Goal: Information Seeking & Learning: Learn about a topic

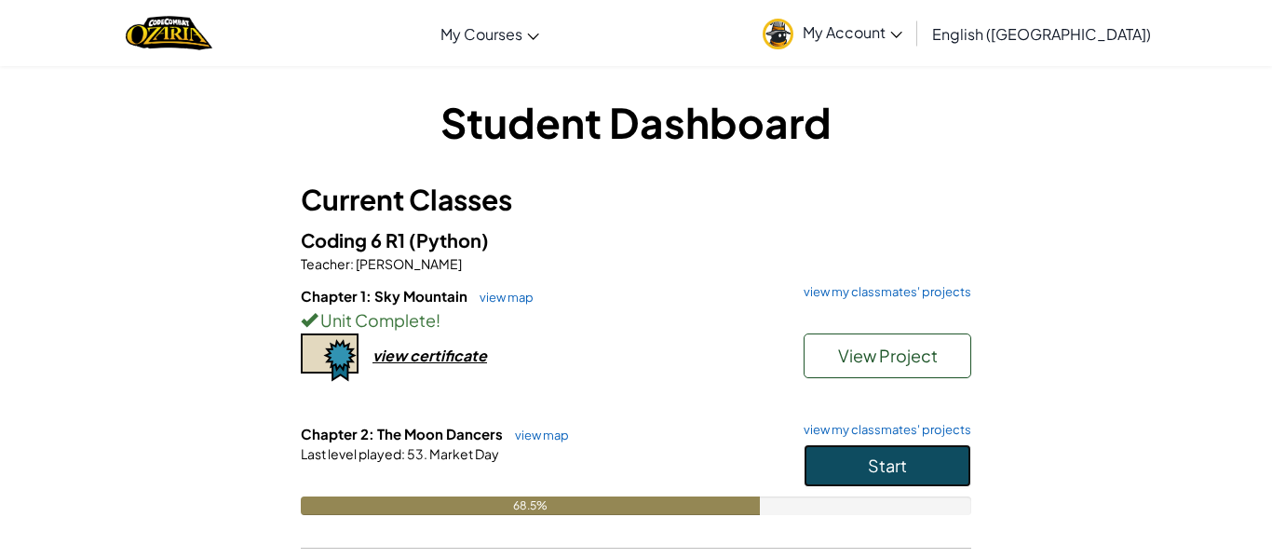
click at [925, 453] on button "Start" at bounding box center [888, 465] width 168 height 43
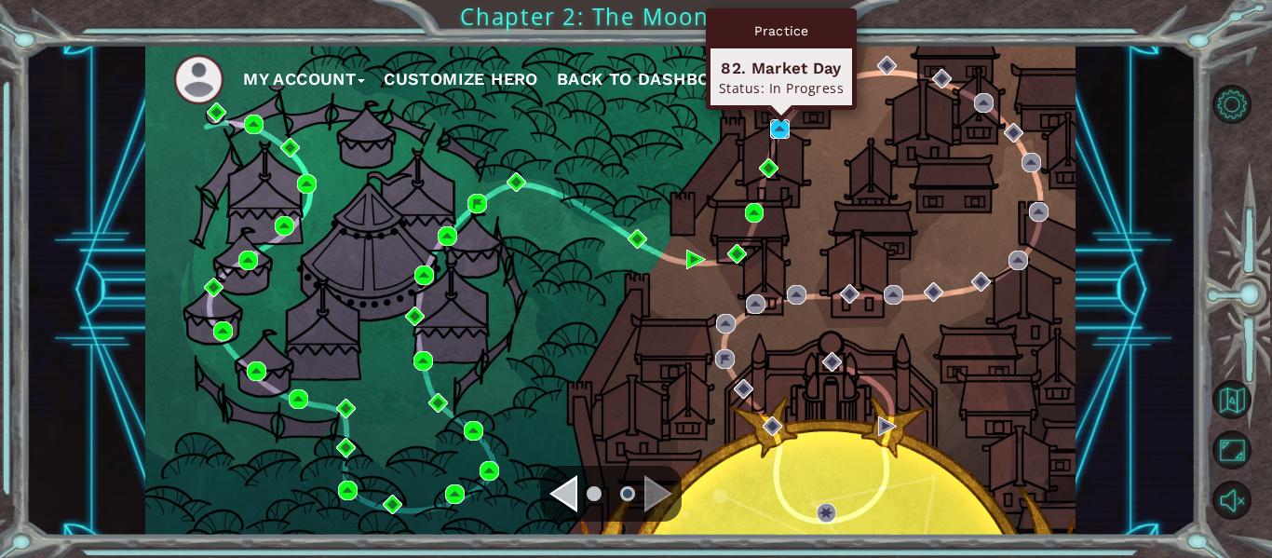
click at [778, 128] on img at bounding box center [780, 129] width 20 height 20
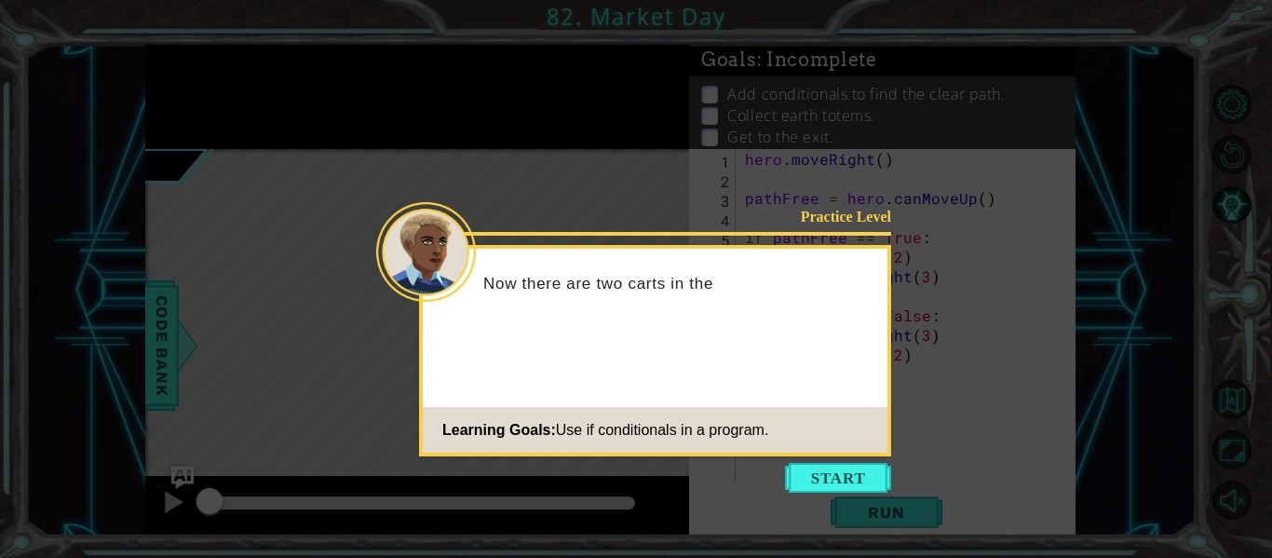
click at [777, 467] on icon at bounding box center [636, 279] width 1272 height 558
click at [790, 475] on button "Start" at bounding box center [838, 478] width 106 height 30
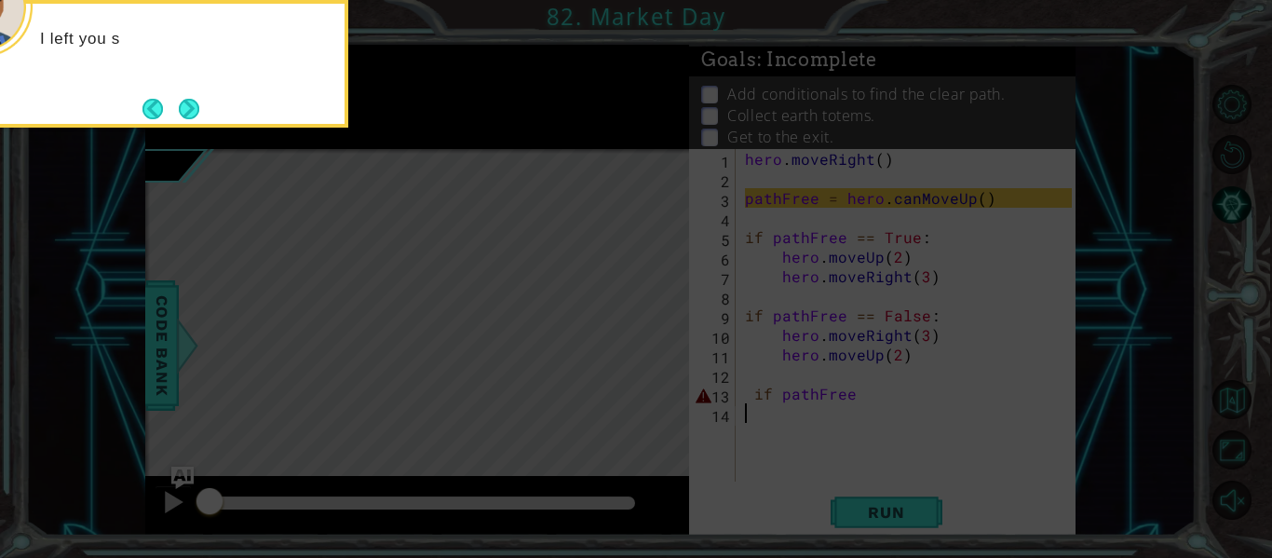
click at [785, 456] on icon at bounding box center [636, 83] width 1272 height 949
click at [171, 109] on button "Back" at bounding box center [160, 109] width 36 height 20
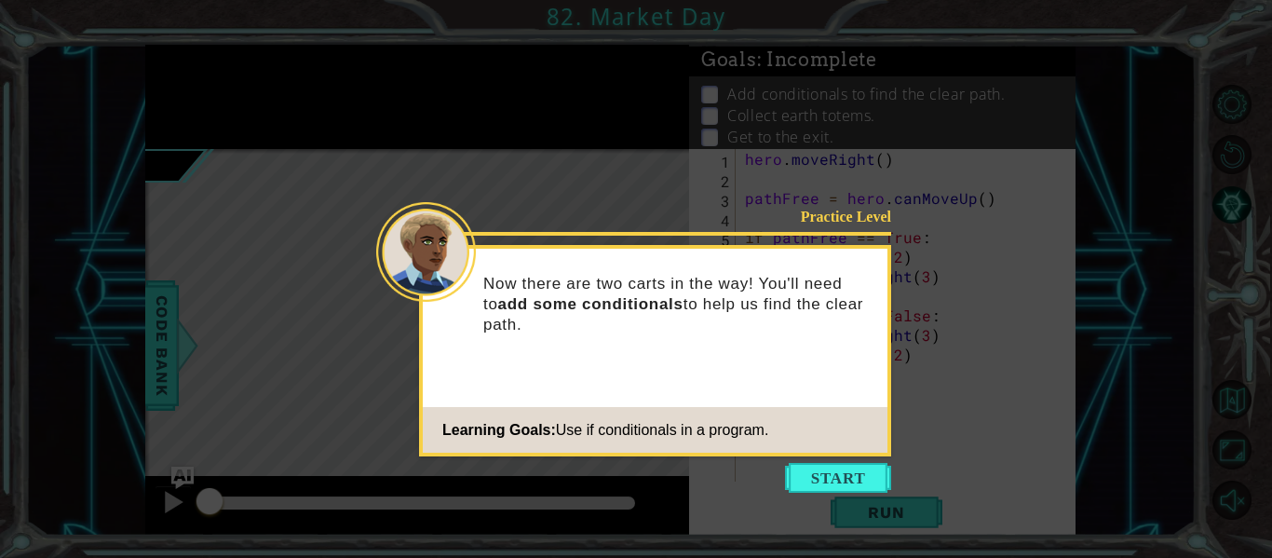
click at [191, 115] on icon at bounding box center [636, 279] width 1272 height 558
click at [829, 461] on icon at bounding box center [636, 279] width 1272 height 558
click at [831, 465] on button "Start" at bounding box center [838, 478] width 106 height 30
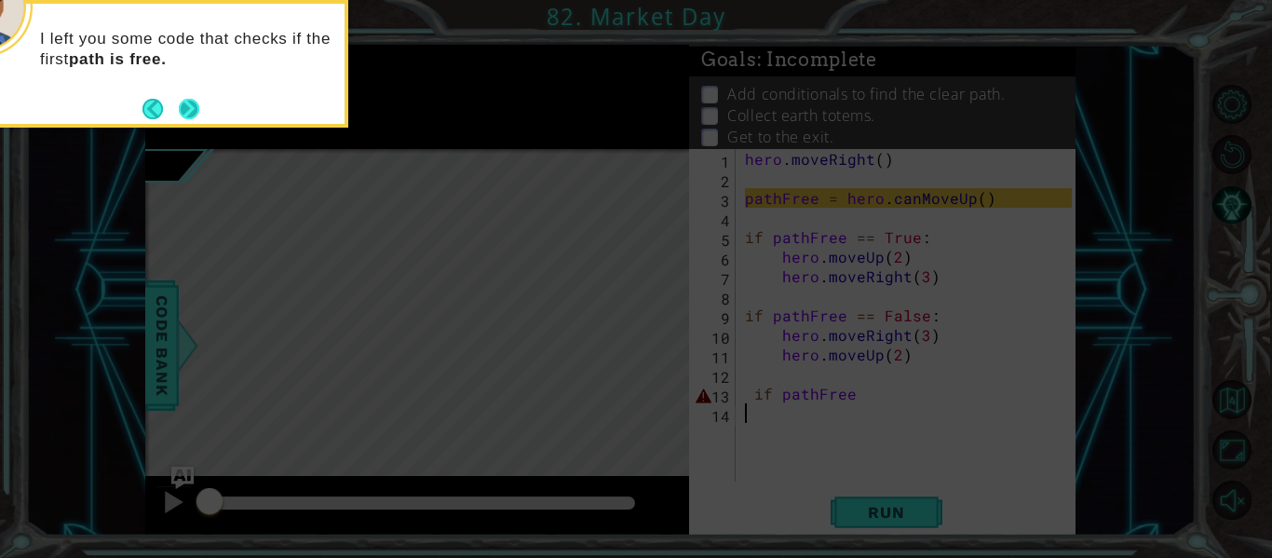
click at [189, 101] on button "Next" at bounding box center [189, 108] width 21 height 21
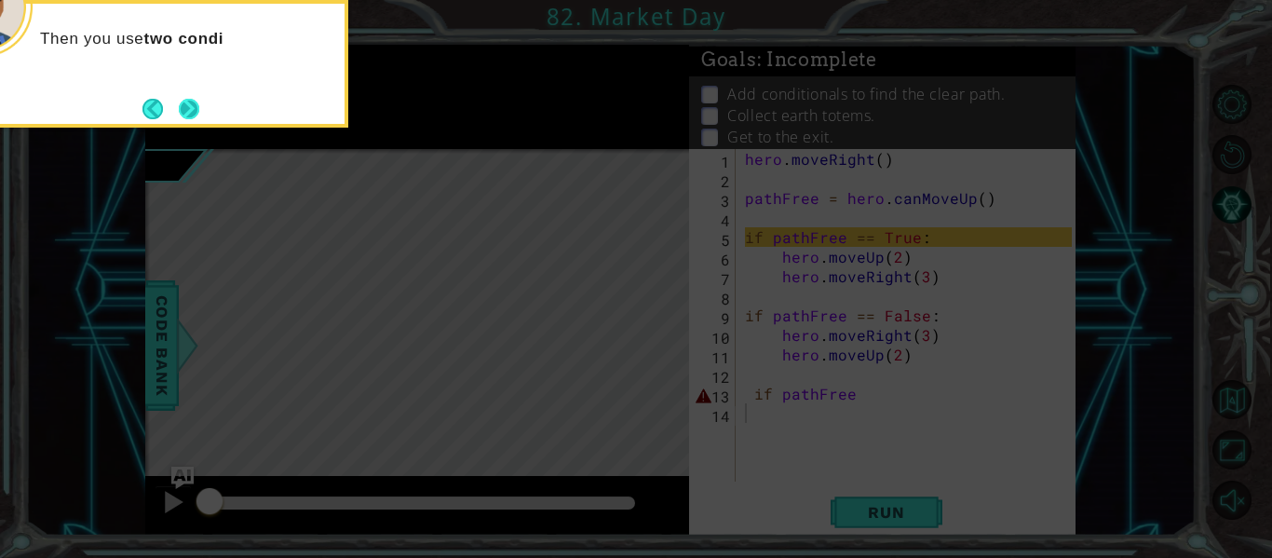
click at [193, 99] on button "Next" at bounding box center [189, 109] width 20 height 20
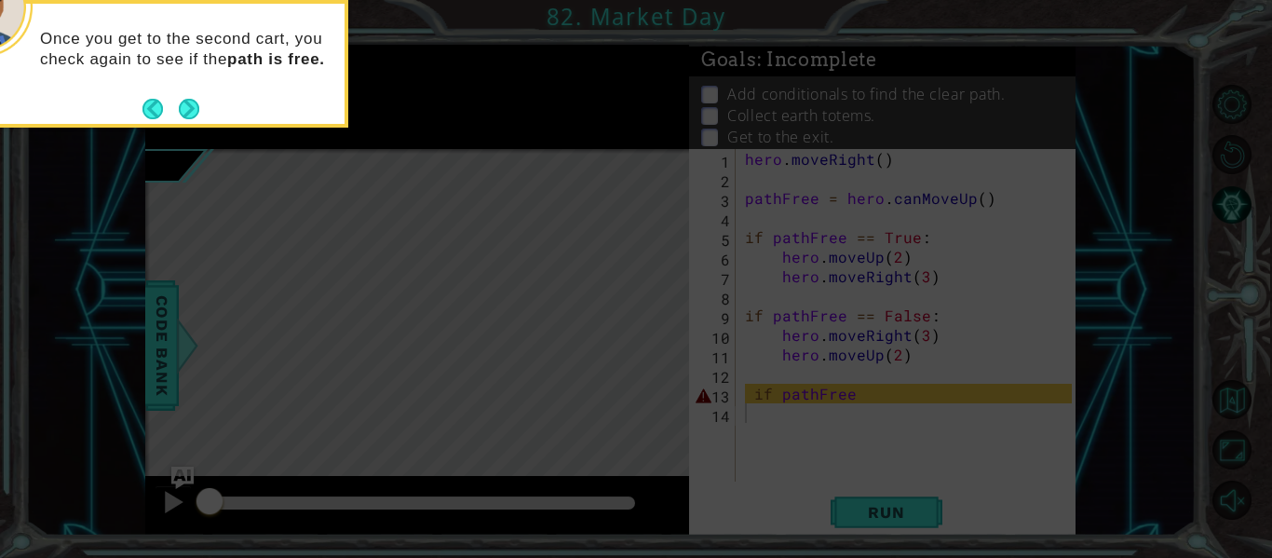
click at [181, 95] on footer at bounding box center [170, 109] width 57 height 28
click at [194, 114] on button "Next" at bounding box center [189, 109] width 20 height 20
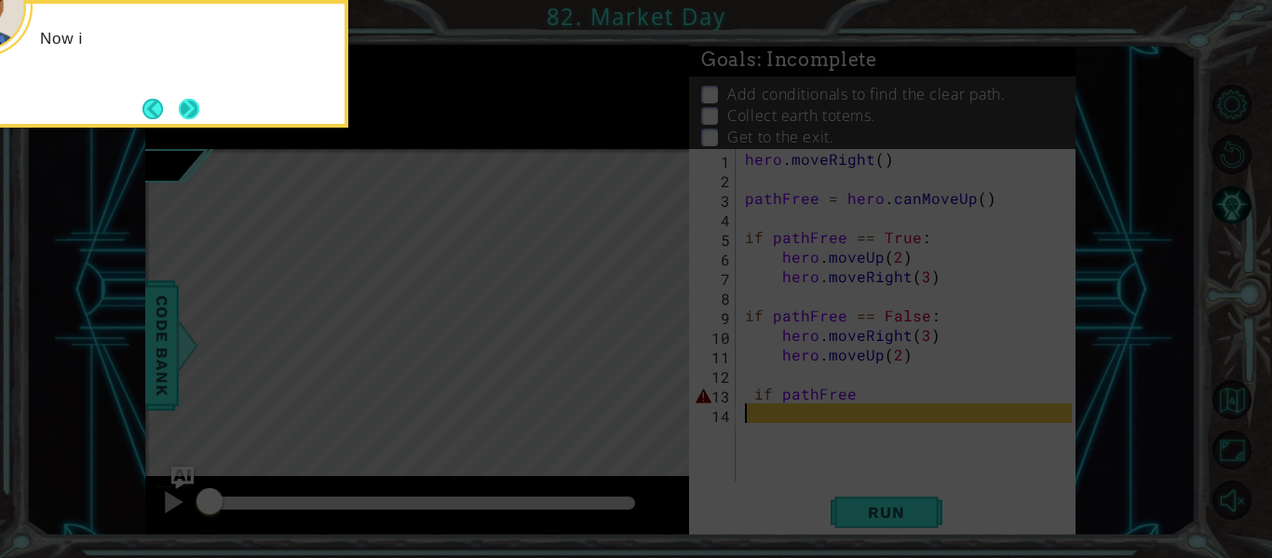
click at [182, 102] on button "Next" at bounding box center [189, 109] width 20 height 20
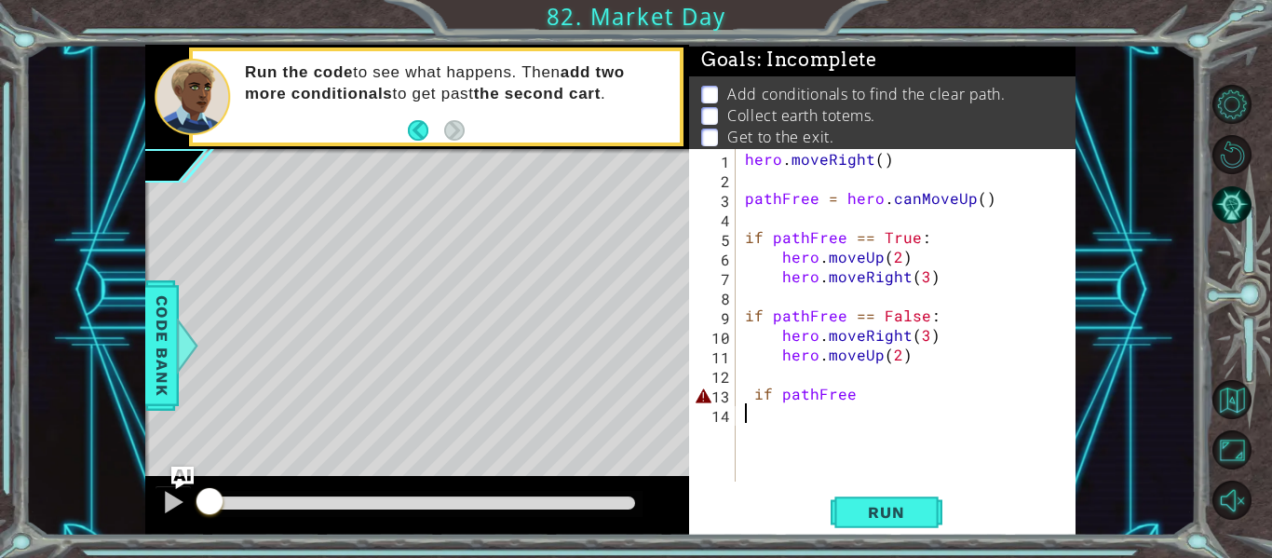
click at [861, 413] on div "hero . moveRight ( ) pathFree = hero . canMoveUp ( ) if pathFree == True : hero…" at bounding box center [911, 335] width 340 height 372
click at [861, 408] on div "hero . moveRight ( ) pathFree = hero . canMoveUp ( ) if pathFree == True : hero…" at bounding box center [911, 335] width 340 height 372
click at [856, 391] on div "hero . moveRight ( ) pathFree = hero . canMoveUp ( ) if pathFree == True : hero…" at bounding box center [911, 335] width 340 height 372
type textarea "if pathFree == True:"
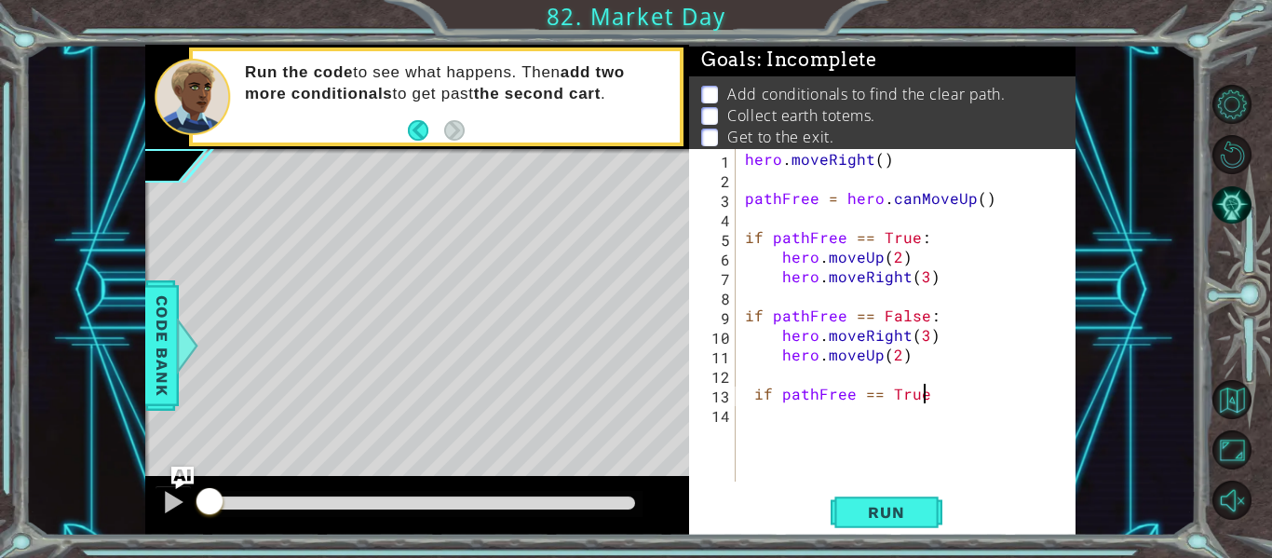
scroll to position [0, 11]
click at [767, 432] on div "hero . moveRight ( ) pathFree = hero . canMoveUp ( ) if pathFree == True : hero…" at bounding box center [911, 335] width 340 height 372
type textarea "h"
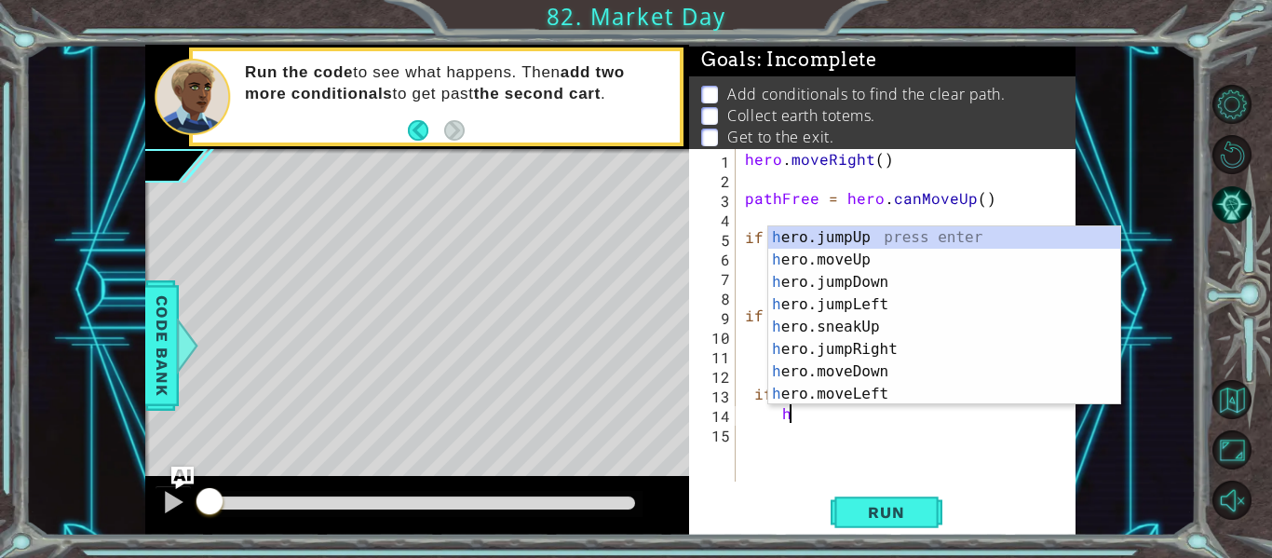
click at [935, 453] on div "hero . moveRight ( ) pathFree = hero . canMoveUp ( ) if pathFree == True : hero…" at bounding box center [911, 335] width 340 height 372
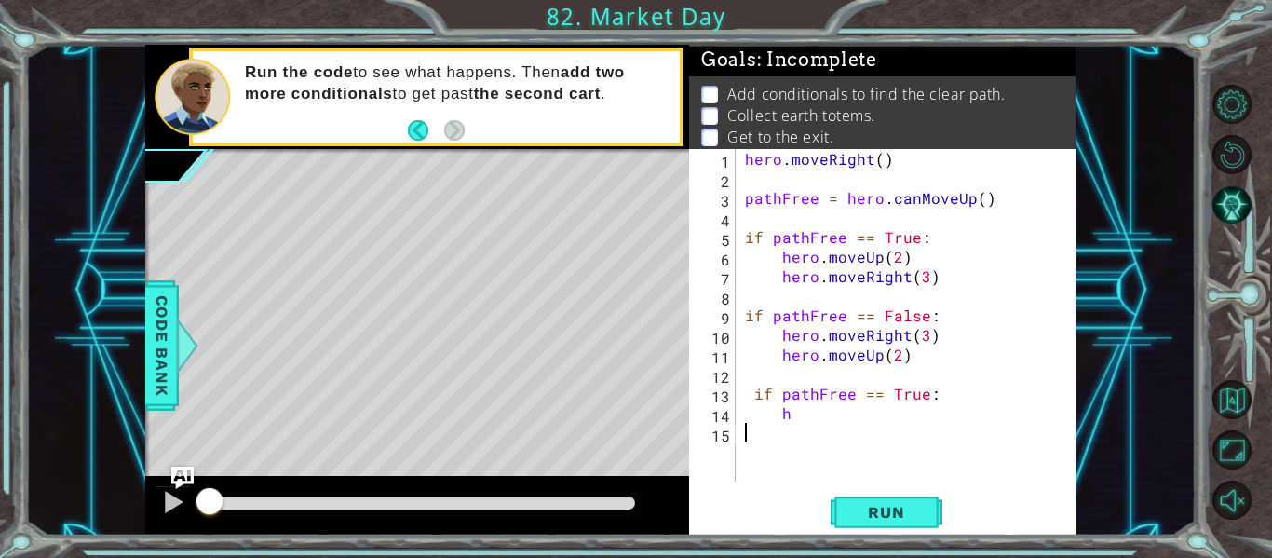
click at [870, 415] on div "hero . moveRight ( ) pathFree = hero . canMoveUp ( ) if pathFree == True : hero…" at bounding box center [911, 335] width 340 height 372
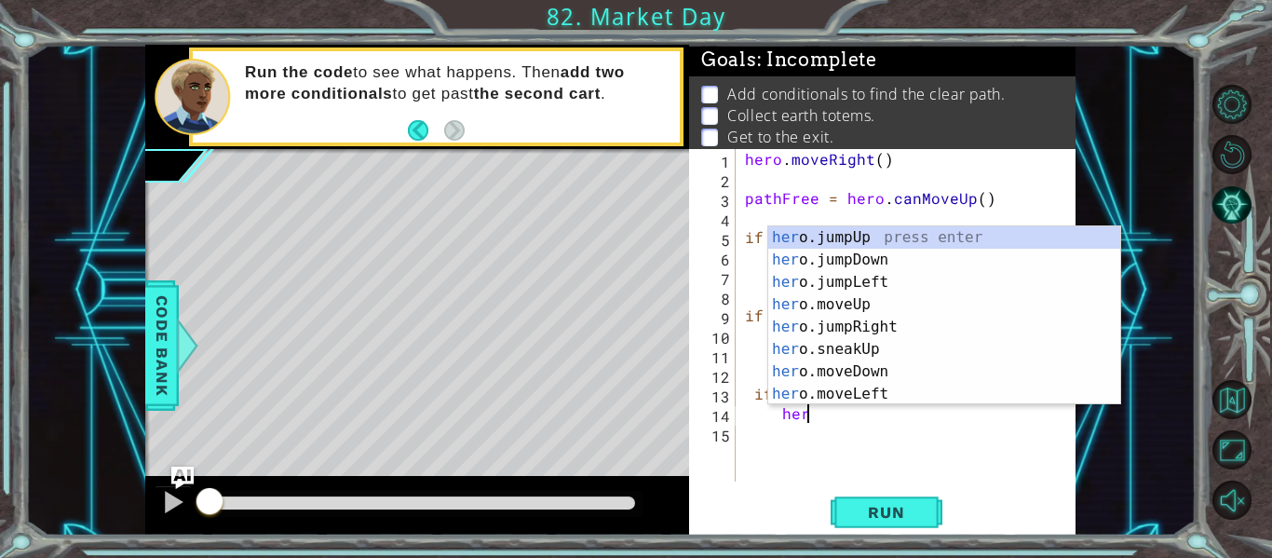
scroll to position [0, 4]
type textarea "hero."
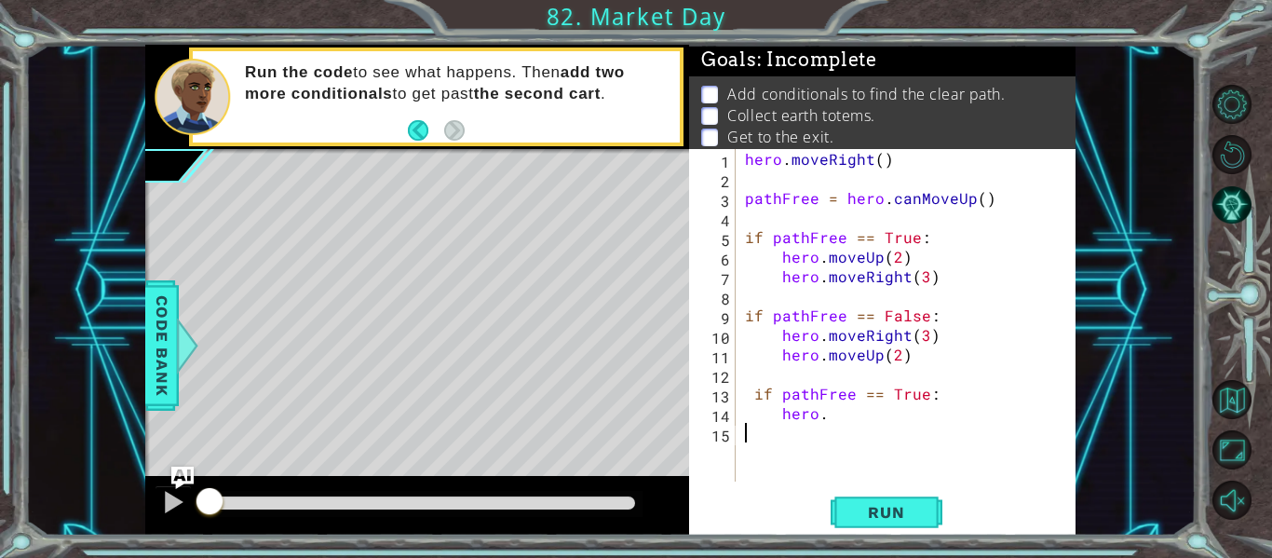
click at [918, 444] on div "hero . moveRight ( ) pathFree = hero . canMoveUp ( ) if pathFree == True : hero…" at bounding box center [911, 335] width 340 height 372
click at [882, 422] on div "hero . moveRight ( ) pathFree = hero . canMoveUp ( ) if pathFree == True : hero…" at bounding box center [911, 335] width 340 height 372
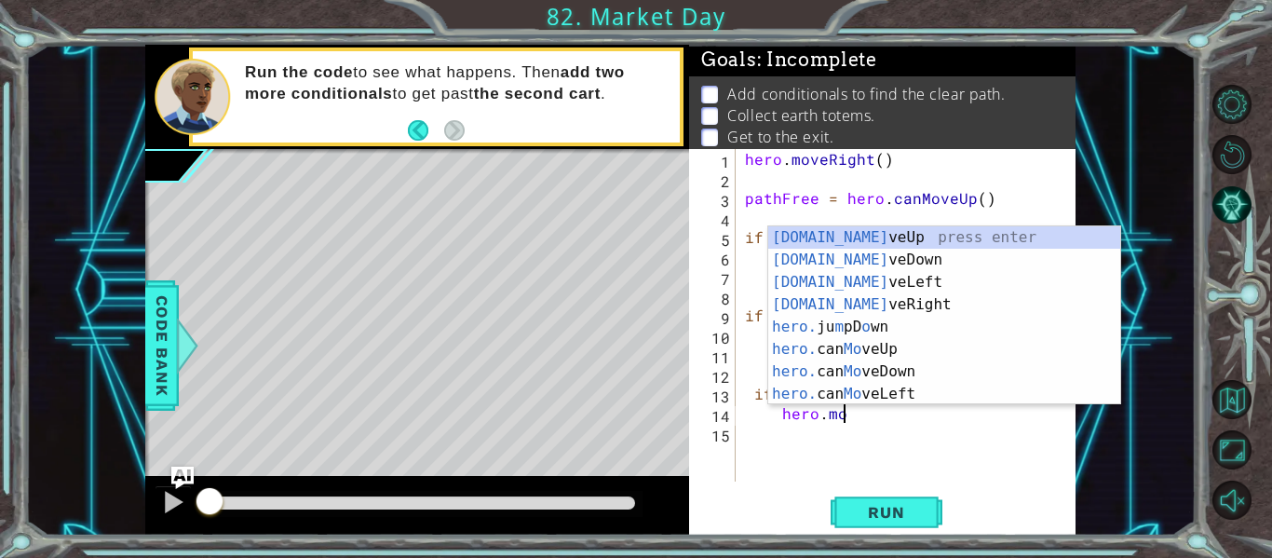
scroll to position [0, 6]
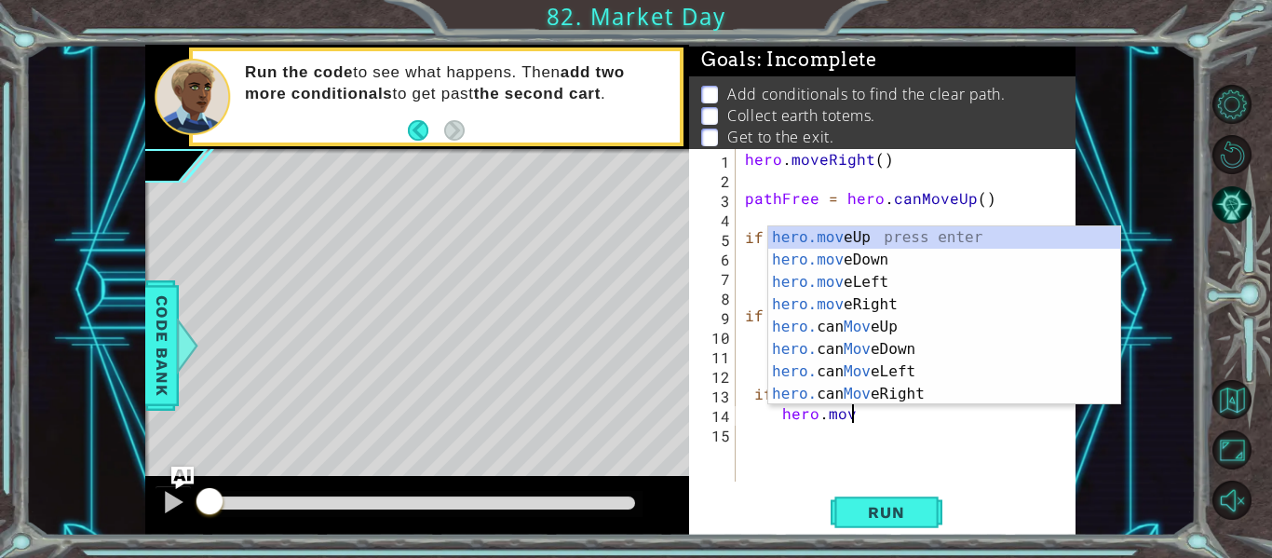
type textarea "hero.move"
click at [1012, 453] on div "hero . moveRight ( ) pathFree = hero . canMoveUp ( ) if pathFree == True : hero…" at bounding box center [911, 335] width 340 height 372
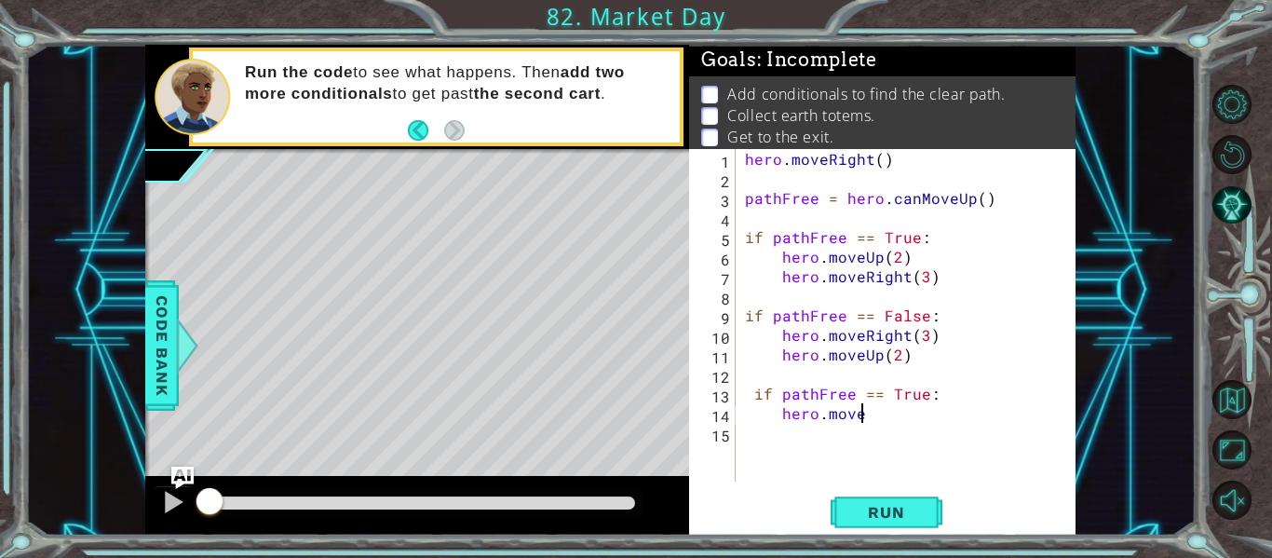
click at [921, 422] on div "hero . moveRight ( ) pathFree = hero . canMoveUp ( ) if pathFree == True : hero…" at bounding box center [911, 335] width 340 height 372
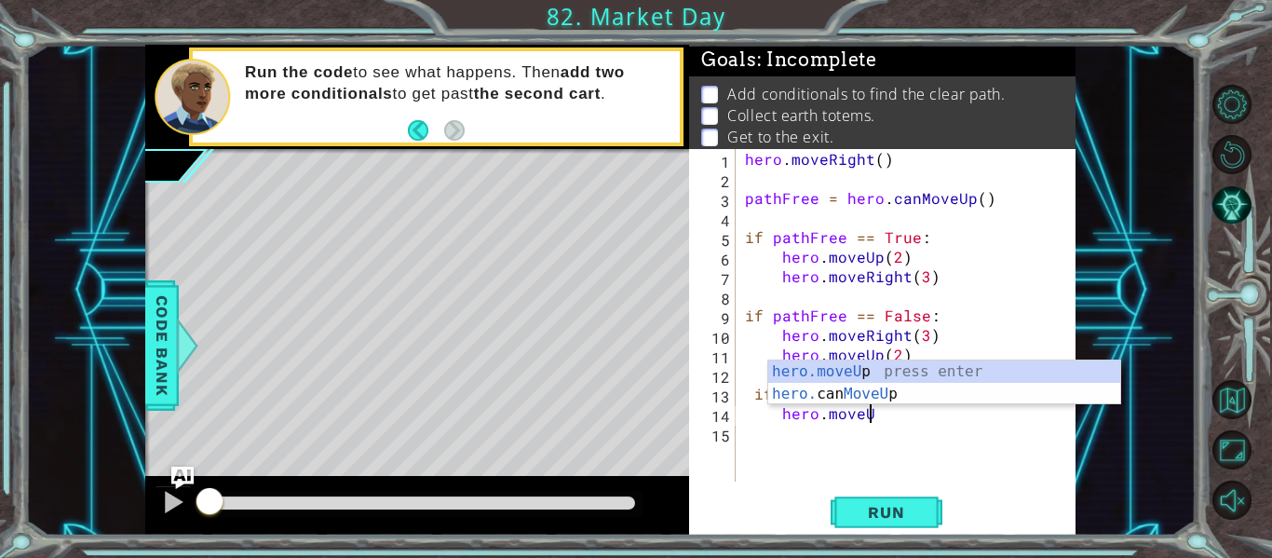
scroll to position [0, 7]
click at [847, 363] on div "hero.moveU p press enter hero. can MoveU p press enter" at bounding box center [944, 404] width 352 height 89
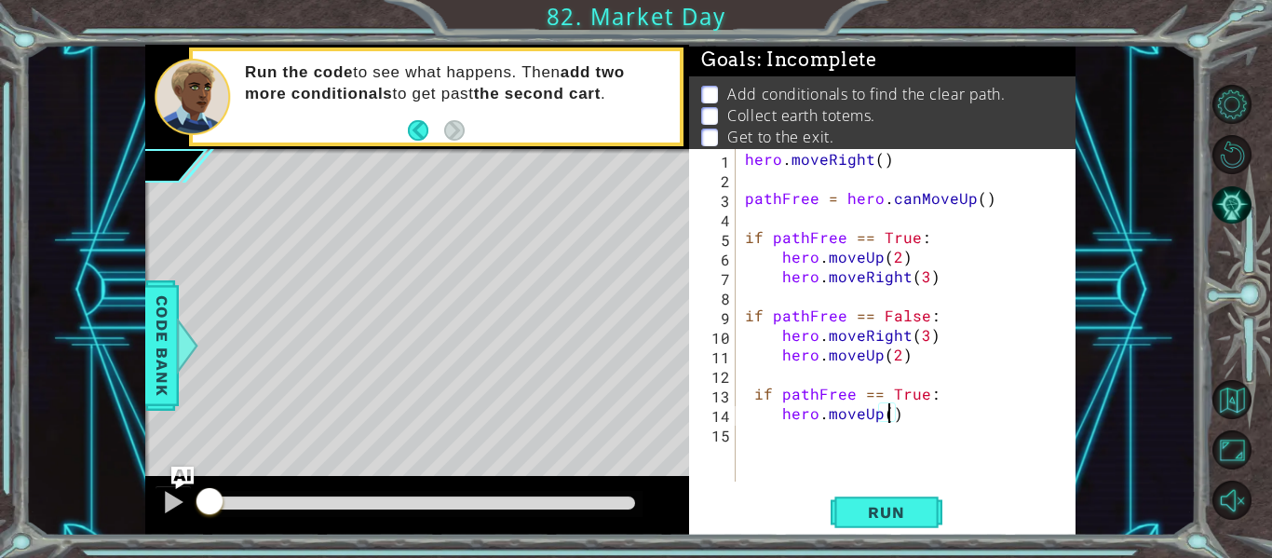
type textarea "hero.moveUp(2)"
click at [926, 420] on div "hero . moveRight ( ) pathFree = hero . canMoveUp ( ) if pathFree == True : hero…" at bounding box center [911, 335] width 340 height 372
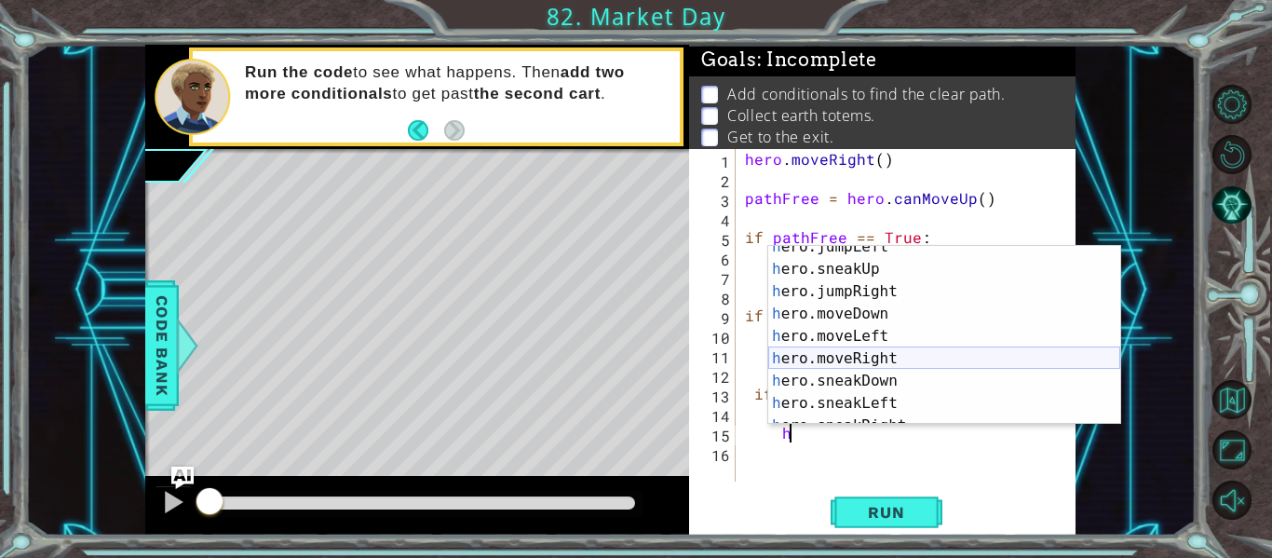
scroll to position [101, 0]
click at [927, 352] on div "h ero.jumpLeft press enter h ero.sneakUp press enter h ero.jumpRight press ente…" at bounding box center [944, 347] width 352 height 223
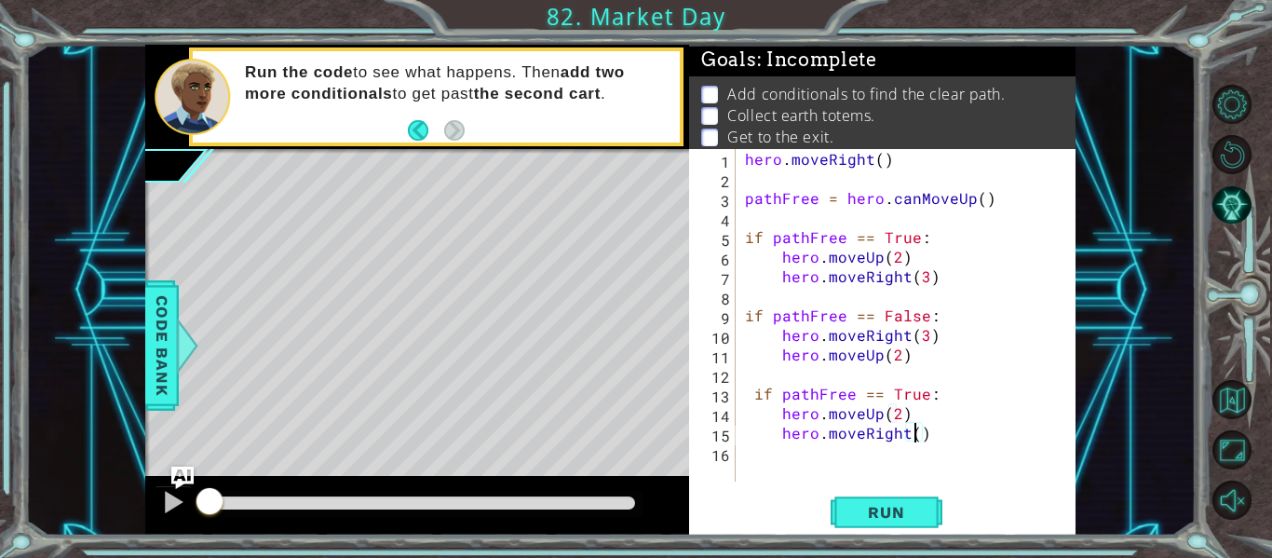
type textarea "hero.moveRight(2)"
click at [948, 434] on div "hero . moveRight ( ) pathFree = hero . canMoveUp ( ) if pathFree == True : hero…" at bounding box center [911, 335] width 340 height 372
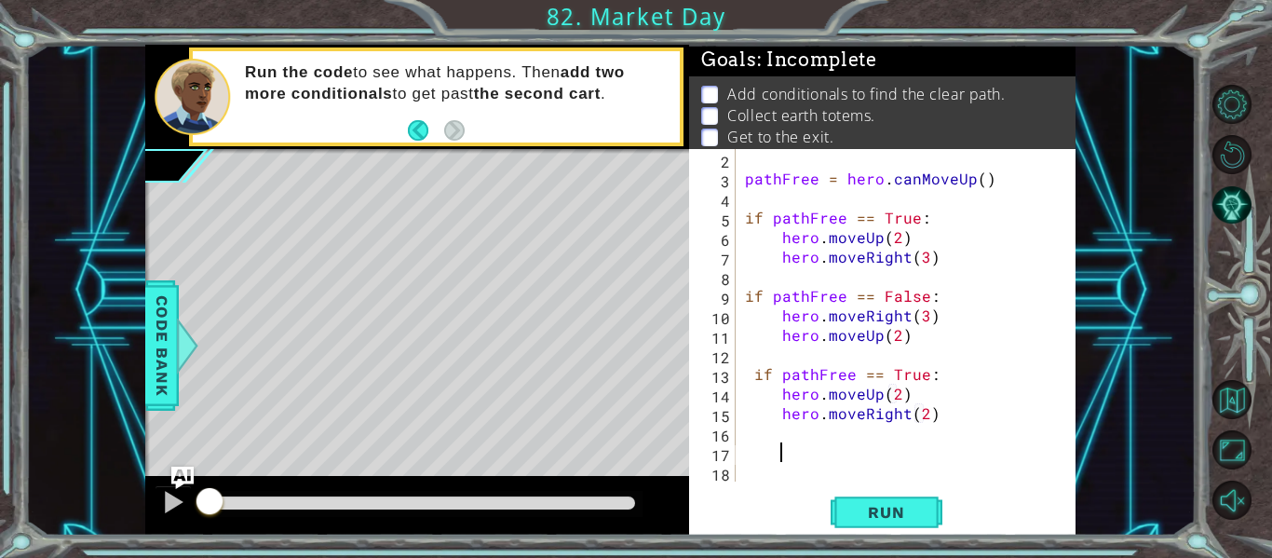
scroll to position [20, 0]
click at [764, 455] on div "pathFree = hero . canMoveUp ( ) if pathFree == True : hero . moveUp ( 2 ) hero …" at bounding box center [911, 335] width 340 height 372
click at [761, 462] on div "pathFree = hero . canMoveUp ( ) if pathFree == True : hero . moveUp ( 2 ) hero …" at bounding box center [911, 335] width 340 height 372
click at [754, 458] on div "pathFree = hero . canMoveUp ( ) if pathFree == True : hero . moveUp ( 2 ) hero …" at bounding box center [911, 335] width 340 height 372
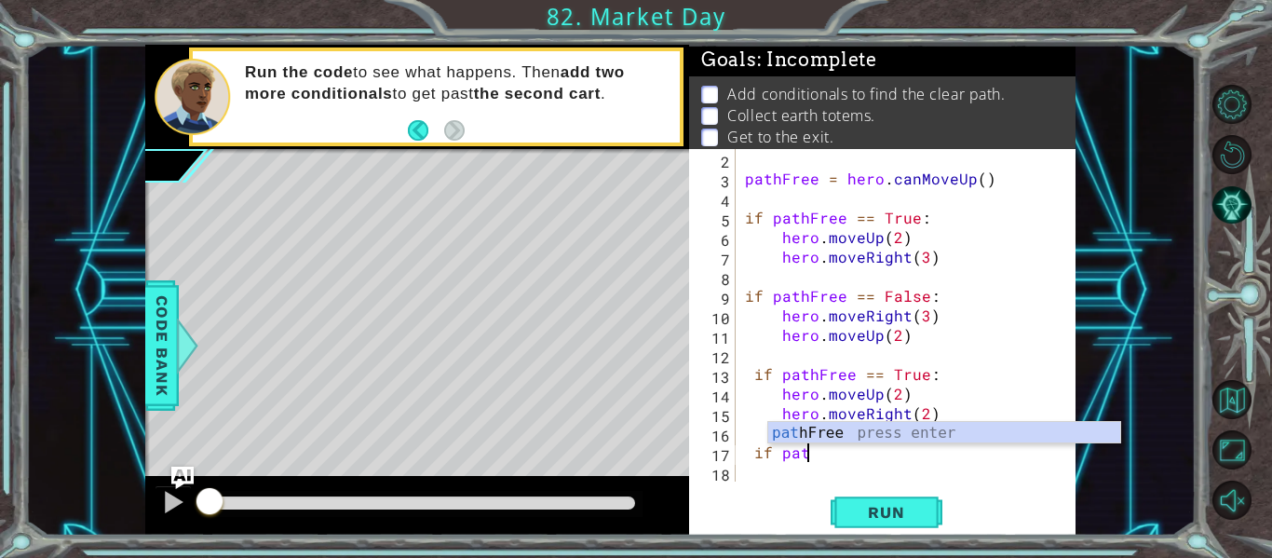
scroll to position [0, 5]
click at [849, 434] on div "pat hFree press enter" at bounding box center [944, 455] width 352 height 67
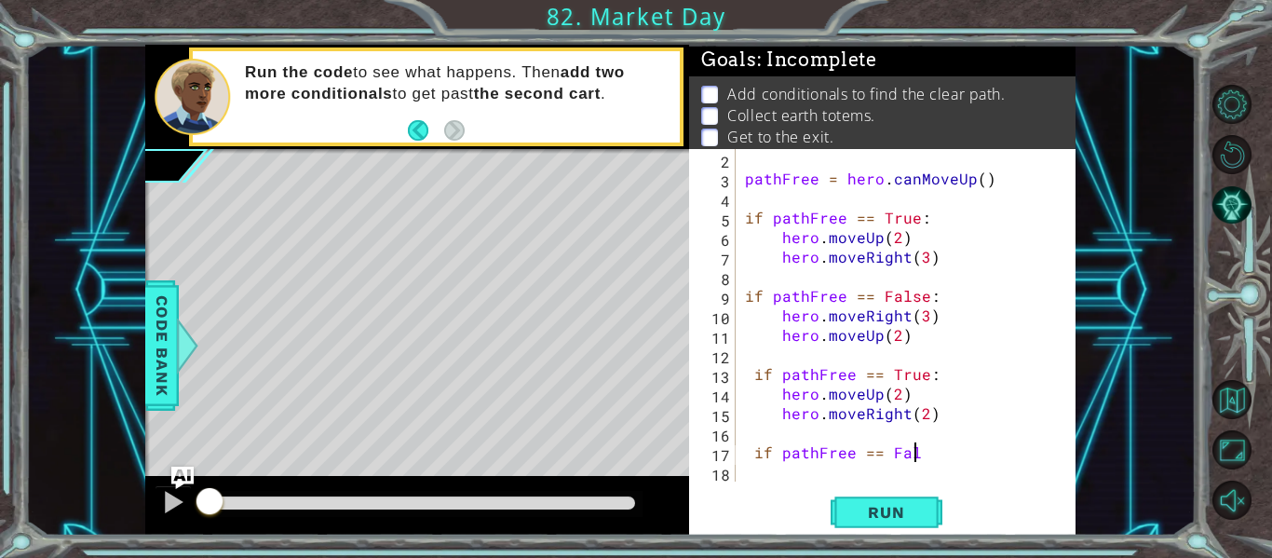
scroll to position [0, 12]
type textarea "if pathFree == False:"
click at [763, 479] on div "pathFree = hero . canMoveUp ( ) if pathFree == True : hero . moveUp ( 2 ) hero …" at bounding box center [911, 335] width 340 height 372
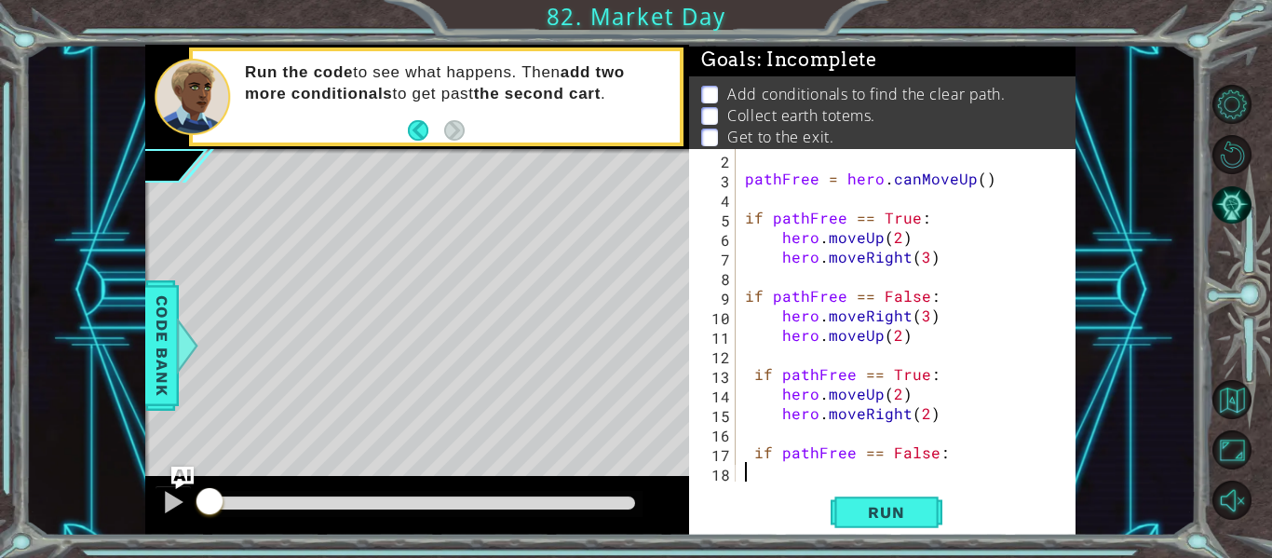
click at [766, 478] on div "pathFree = hero . canMoveUp ( ) if pathFree == True : hero . moveUp ( 2 ) hero …" at bounding box center [911, 335] width 340 height 372
click at [776, 478] on div "pathFree = hero . canMoveUp ( ) if pathFree == True : hero . moveUp ( 2 ) hero …" at bounding box center [911, 335] width 340 height 372
click at [778, 479] on div "pathFree = hero . canMoveUp ( ) if pathFree == True : hero . moveUp ( 2 ) hero …" at bounding box center [911, 335] width 340 height 372
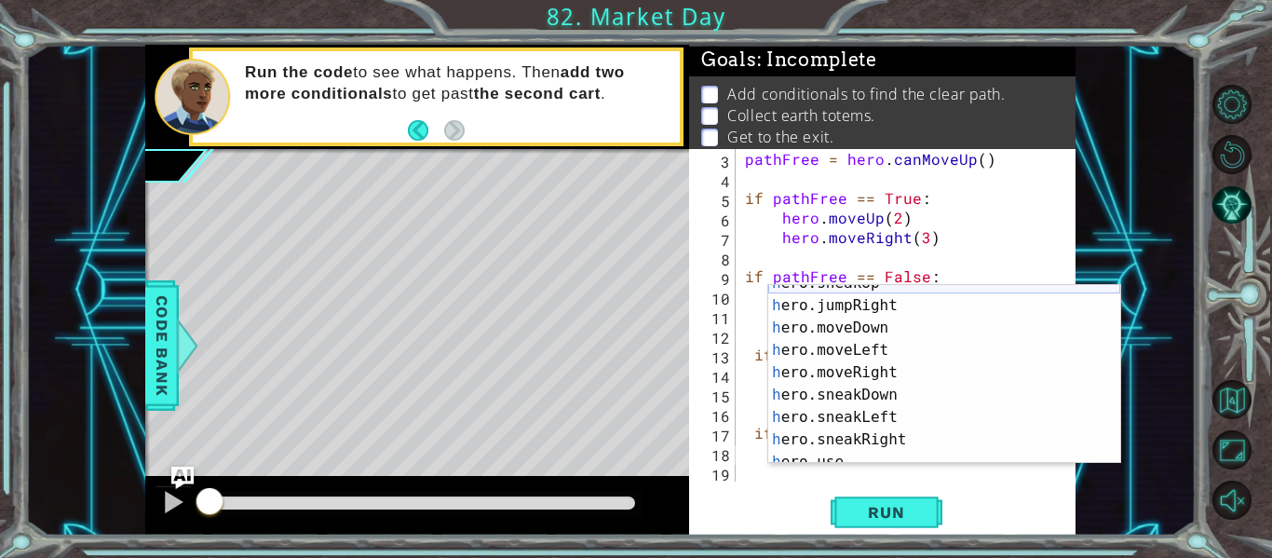
scroll to position [125, 0]
click at [981, 373] on div "h ero.sneakUp press enter h ero.jumpRight press enter h ero.moveDown press ente…" at bounding box center [944, 383] width 352 height 223
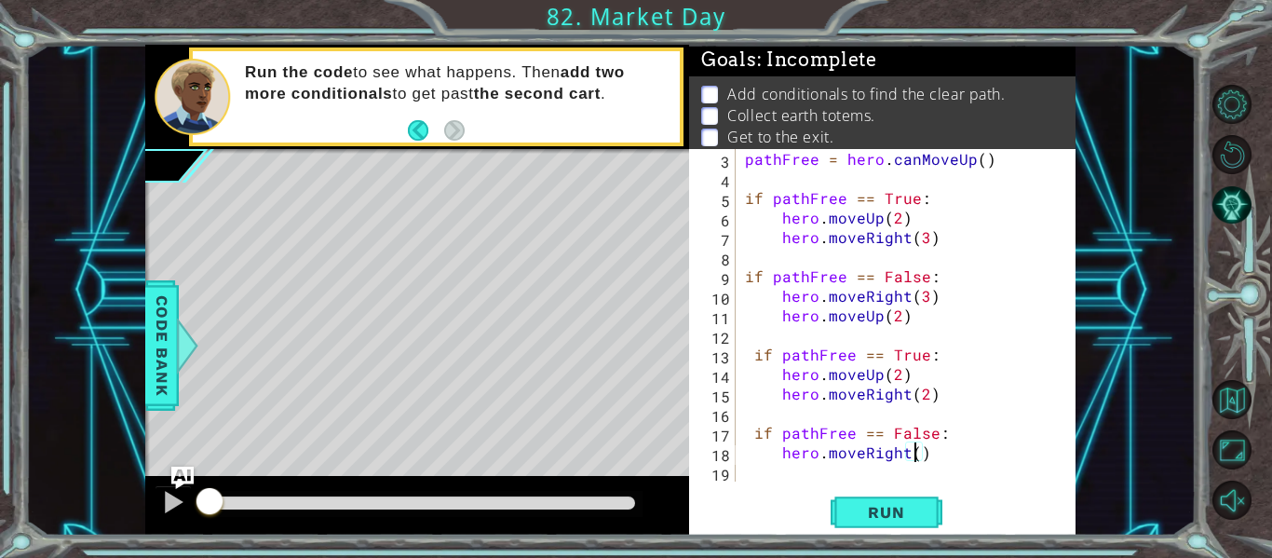
type textarea "hero.moveRight(2)"
click at [787, 476] on div "pathFree = hero . canMoveUp ( ) if pathFree == True : hero . moveUp ( 2 ) hero …" at bounding box center [911, 335] width 340 height 372
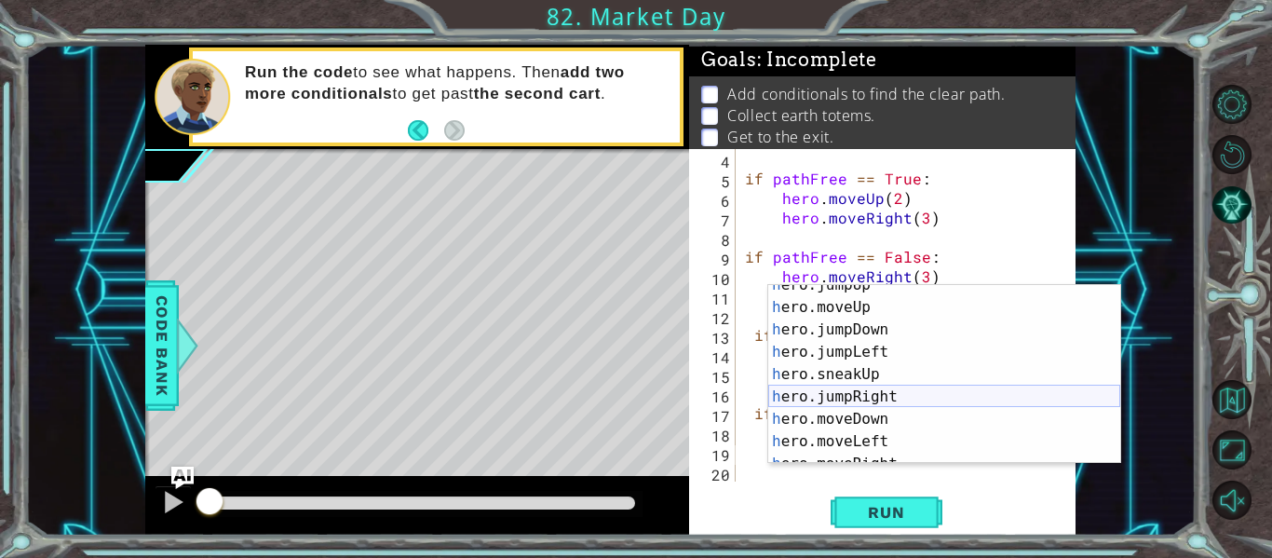
scroll to position [14, 0]
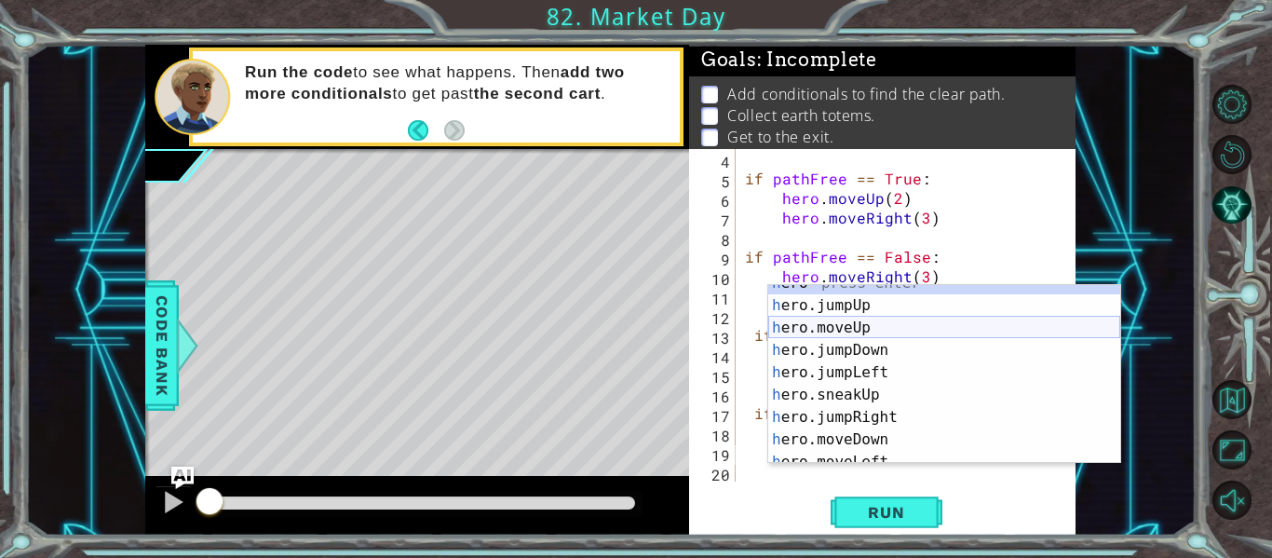
click at [850, 322] on div "h ero press enter h ero.jumpUp press enter h ero.moveUp press enter h ero.jumpD…" at bounding box center [944, 383] width 352 height 223
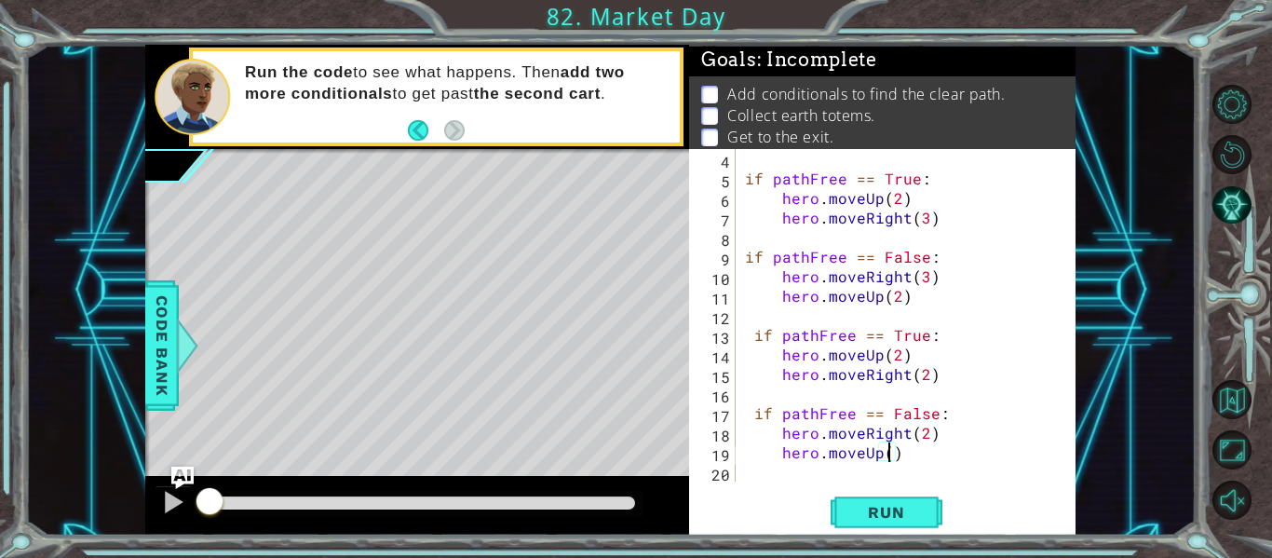
type textarea "hero.moveUp(2)"
click at [805, 481] on div "if pathFree == True : hero . moveUp ( 2 ) hero . moveRight ( 3 ) if pathFree ==…" at bounding box center [911, 335] width 340 height 372
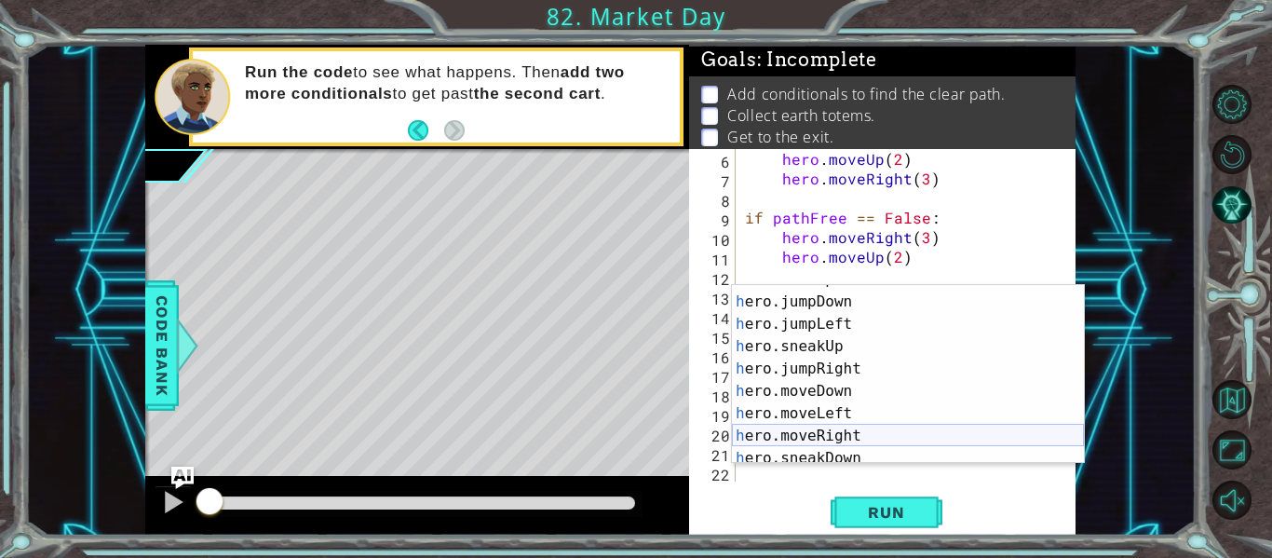
scroll to position [63, 0]
click at [872, 427] on div "h ero.moveUp press enter h ero.jumpDown press enter h ero.jumpLeft press enter …" at bounding box center [908, 377] width 352 height 223
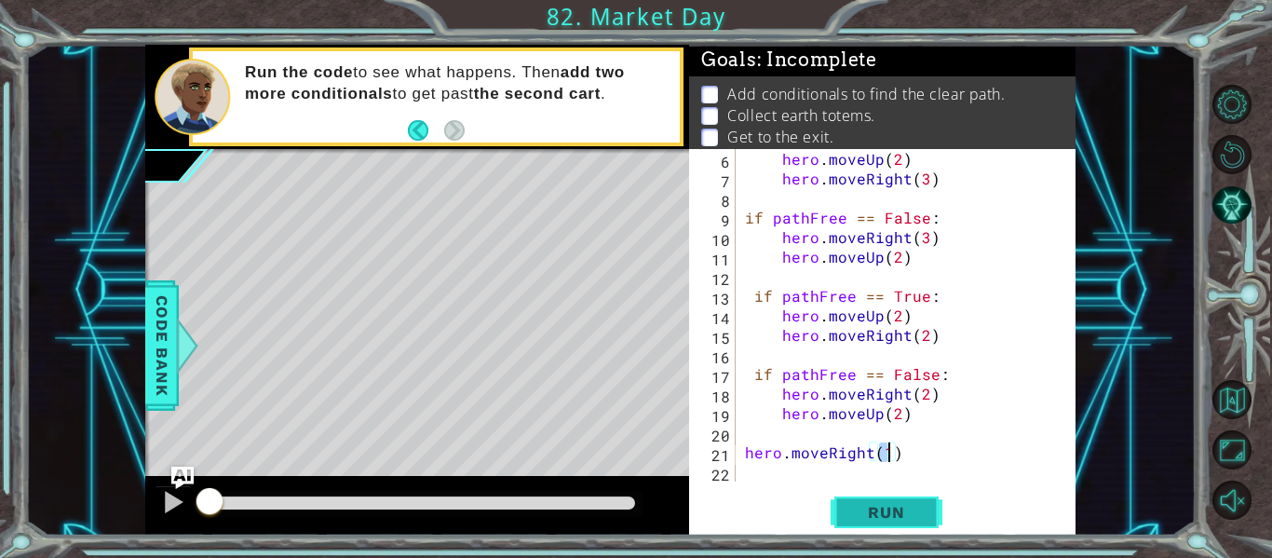
click at [897, 512] on span "Run" at bounding box center [886, 512] width 74 height 19
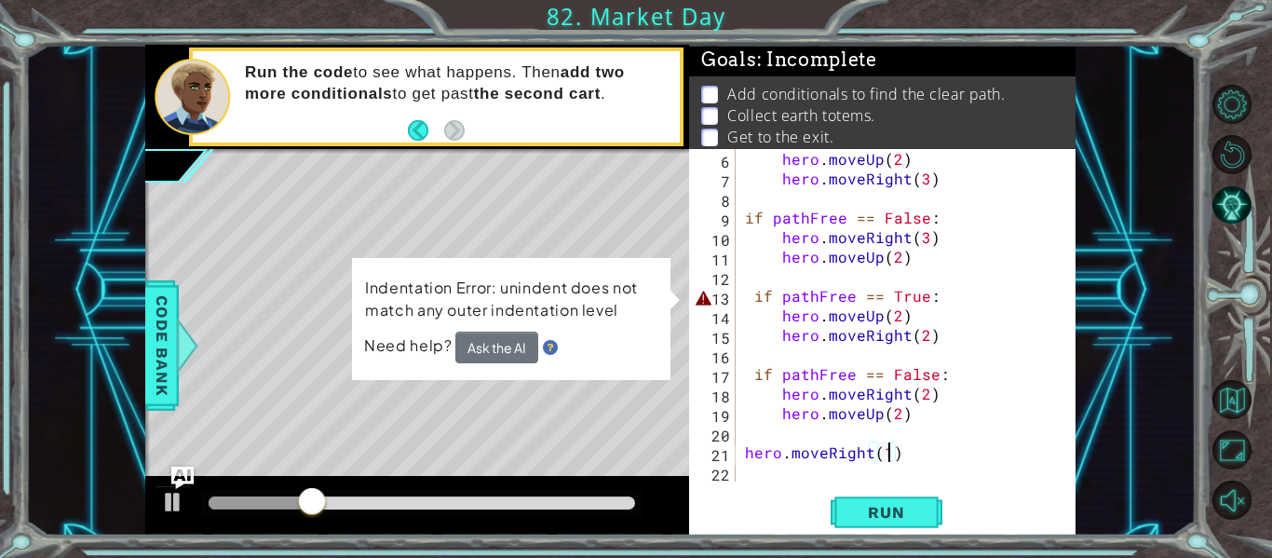
click at [751, 302] on div "hero . moveUp ( 2 ) hero . moveRight ( 3 ) if pathFree == False : hero . moveRi…" at bounding box center [911, 335] width 340 height 372
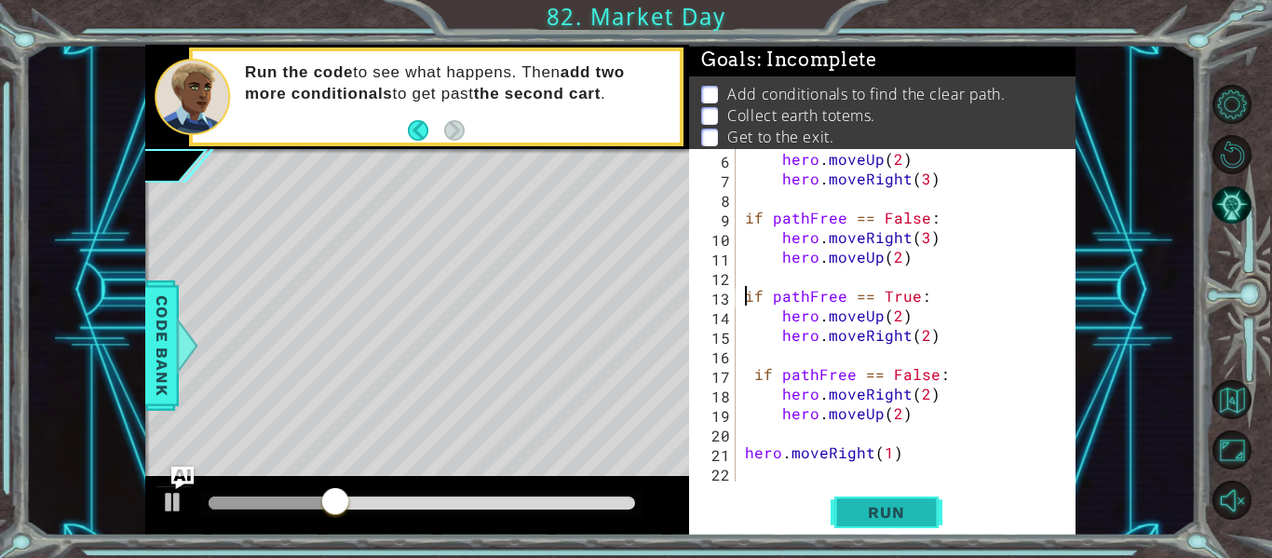
click at [878, 512] on span "Run" at bounding box center [886, 512] width 74 height 19
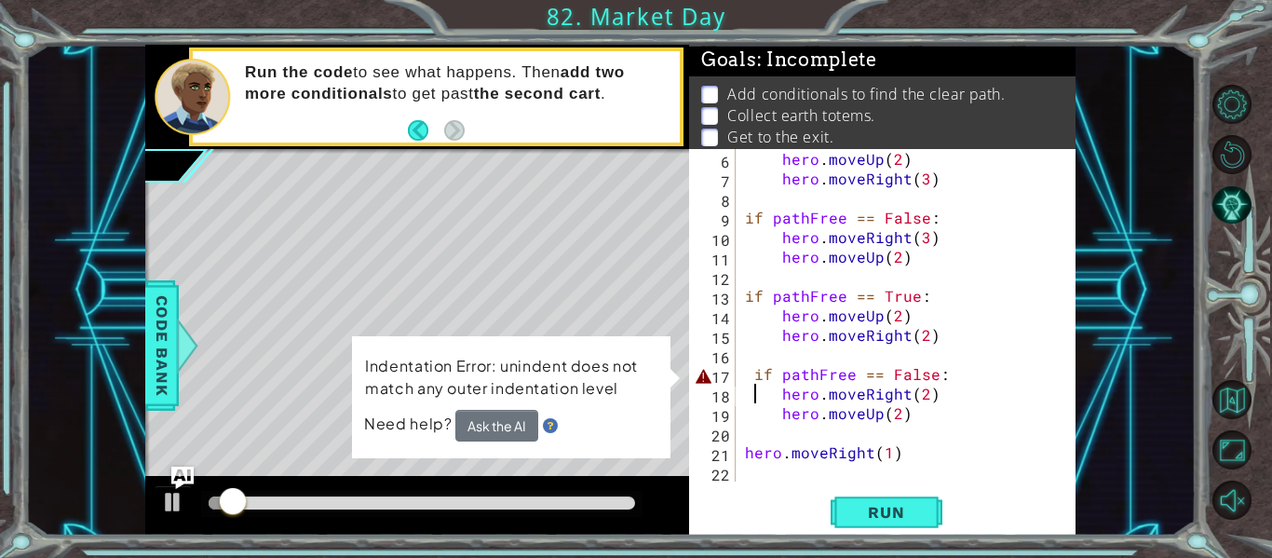
click at [756, 387] on div "hero . moveUp ( 2 ) hero . moveRight ( 3 ) if pathFree == False : hero . moveRi…" at bounding box center [911, 335] width 340 height 372
click at [755, 383] on div "hero . moveUp ( 2 ) hero . moveRight ( 3 ) if pathFree == False : hero . moveRi…" at bounding box center [911, 335] width 340 height 372
type textarea "if pathFree == False:"
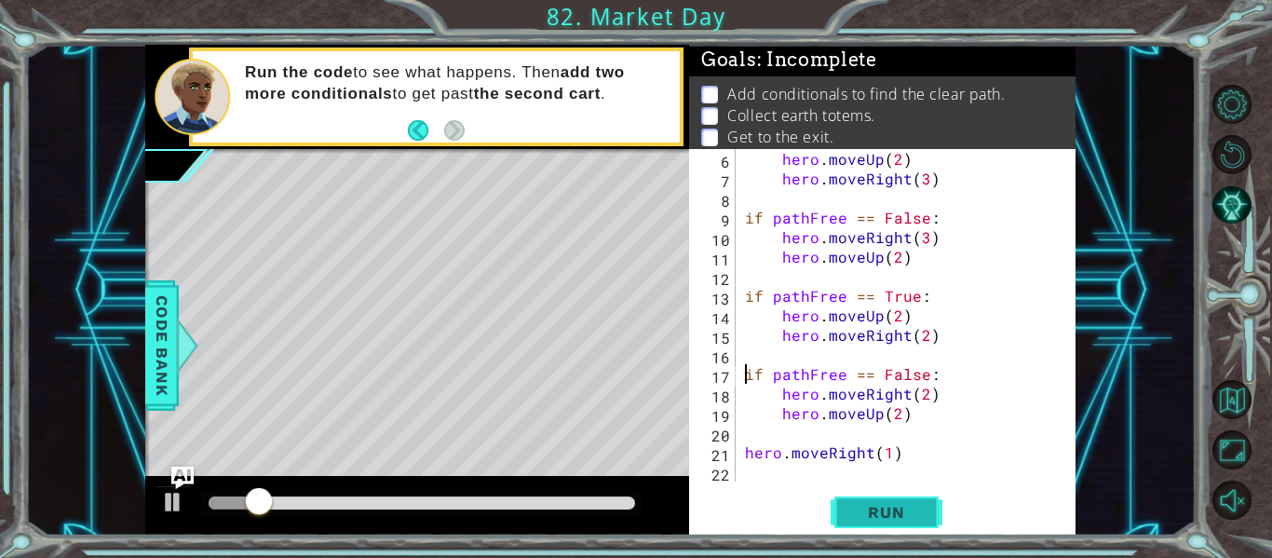
click at [872, 522] on button "Run" at bounding box center [887, 513] width 112 height 38
click at [861, 494] on button "Run" at bounding box center [887, 513] width 112 height 38
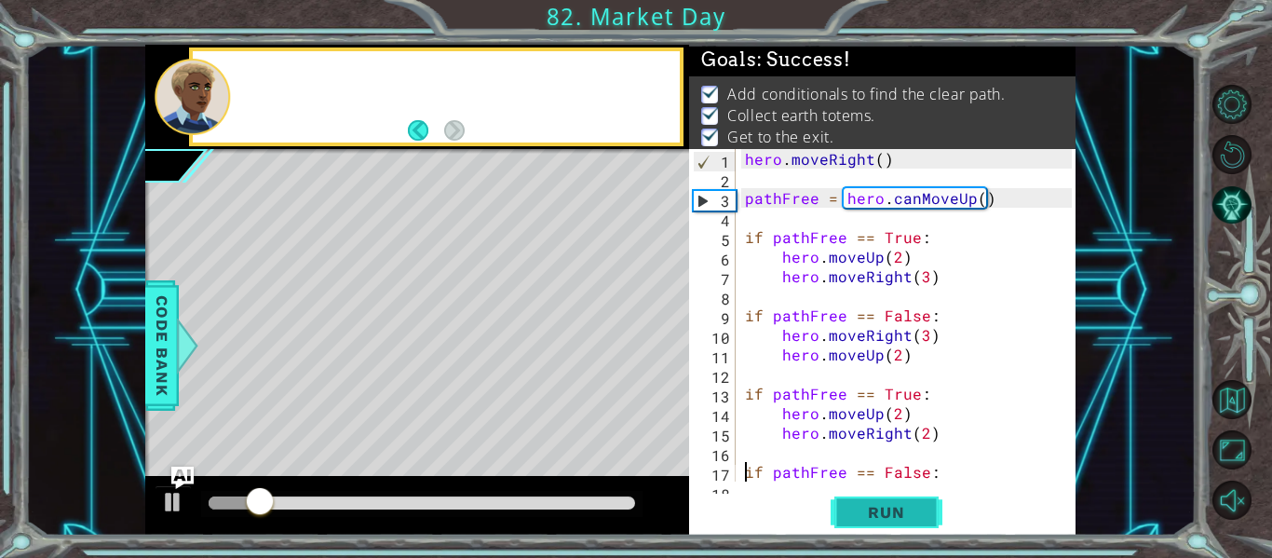
scroll to position [0, 0]
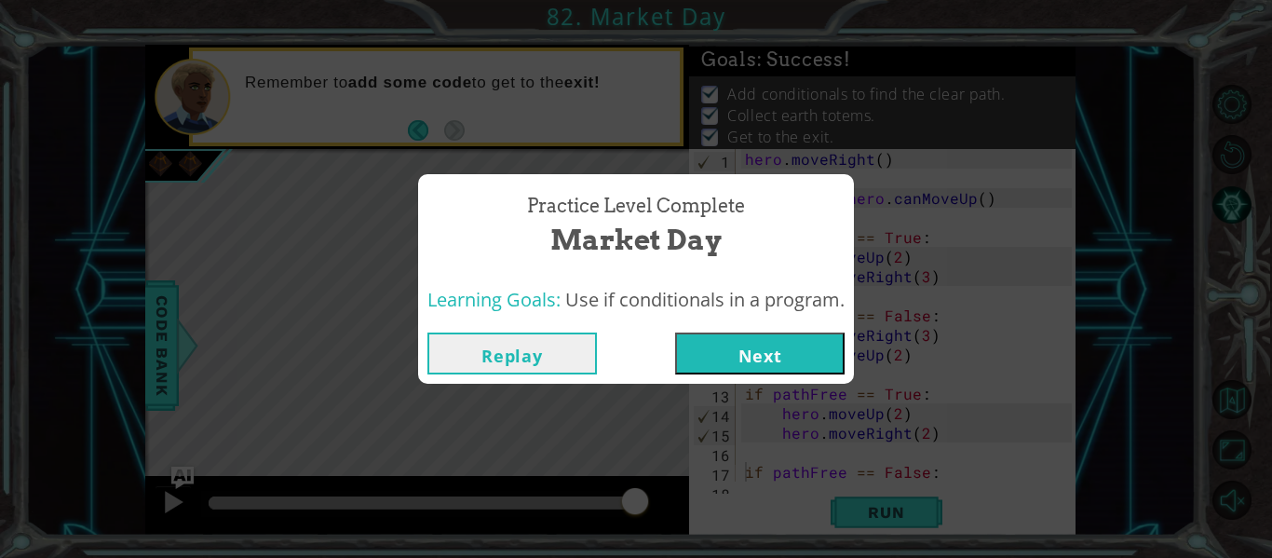
click at [764, 354] on button "Next" at bounding box center [759, 353] width 169 height 42
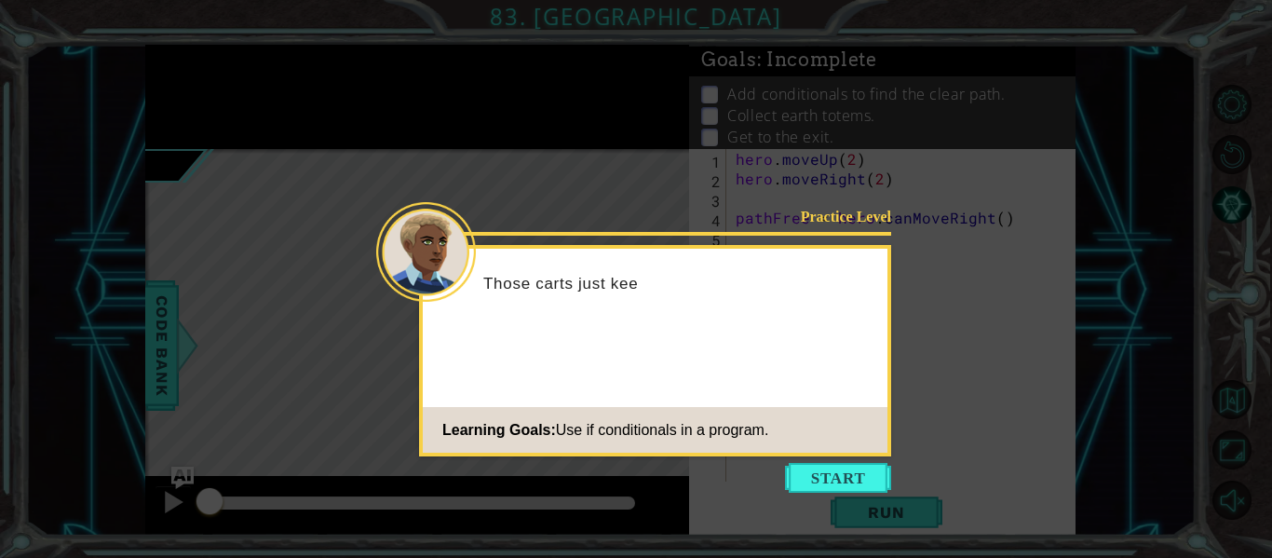
click at [773, 473] on icon at bounding box center [636, 279] width 1272 height 558
click at [809, 484] on button "Start" at bounding box center [838, 478] width 106 height 30
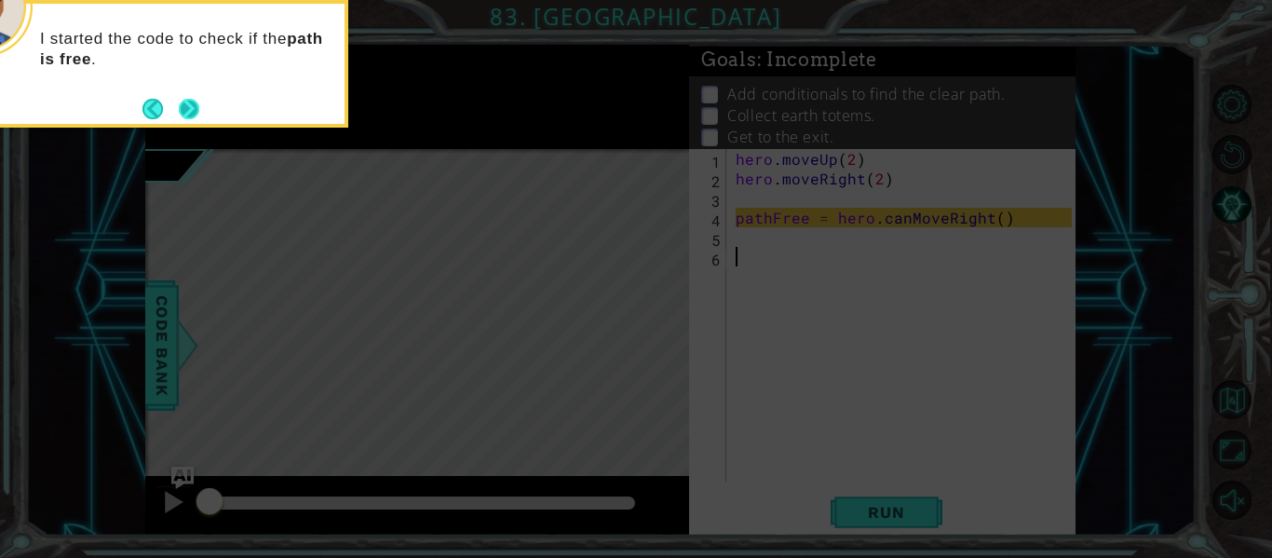
click at [189, 111] on button "Next" at bounding box center [189, 109] width 20 height 20
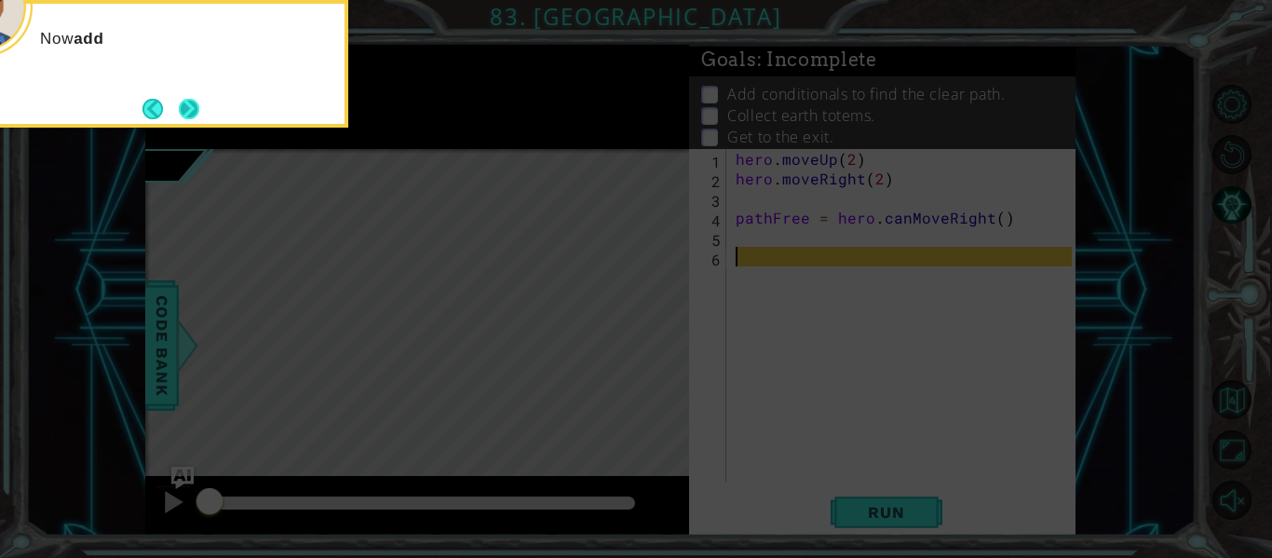
click at [190, 111] on button "Next" at bounding box center [189, 109] width 20 height 20
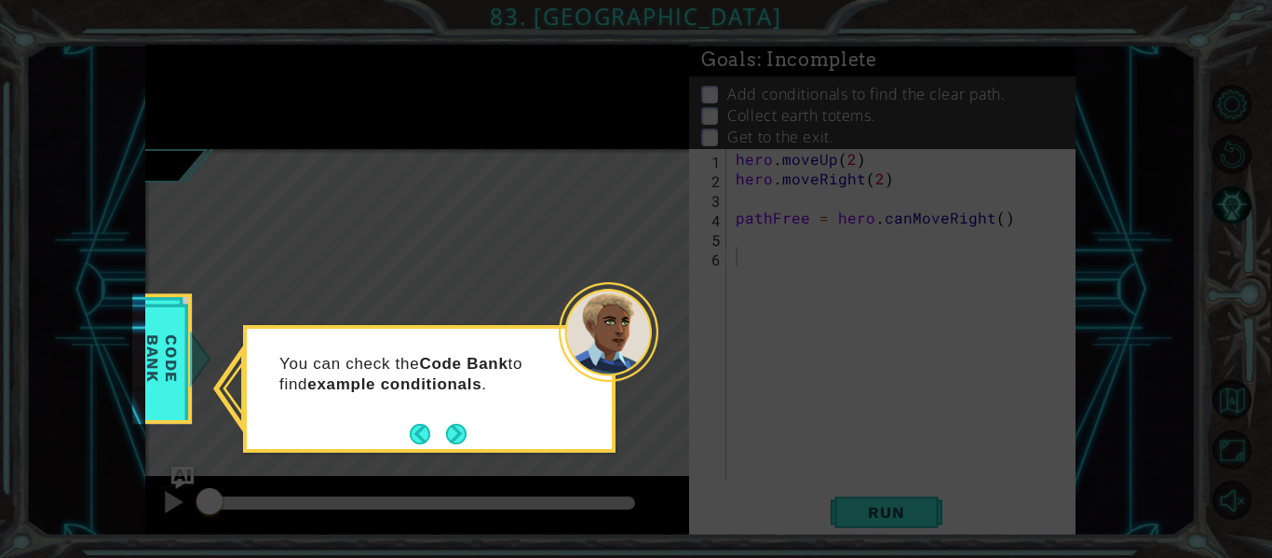
click at [448, 401] on div "You can check the Code Bank to find example conditionals ." at bounding box center [429, 383] width 365 height 94
click at [448, 431] on button "Next" at bounding box center [456, 434] width 20 height 20
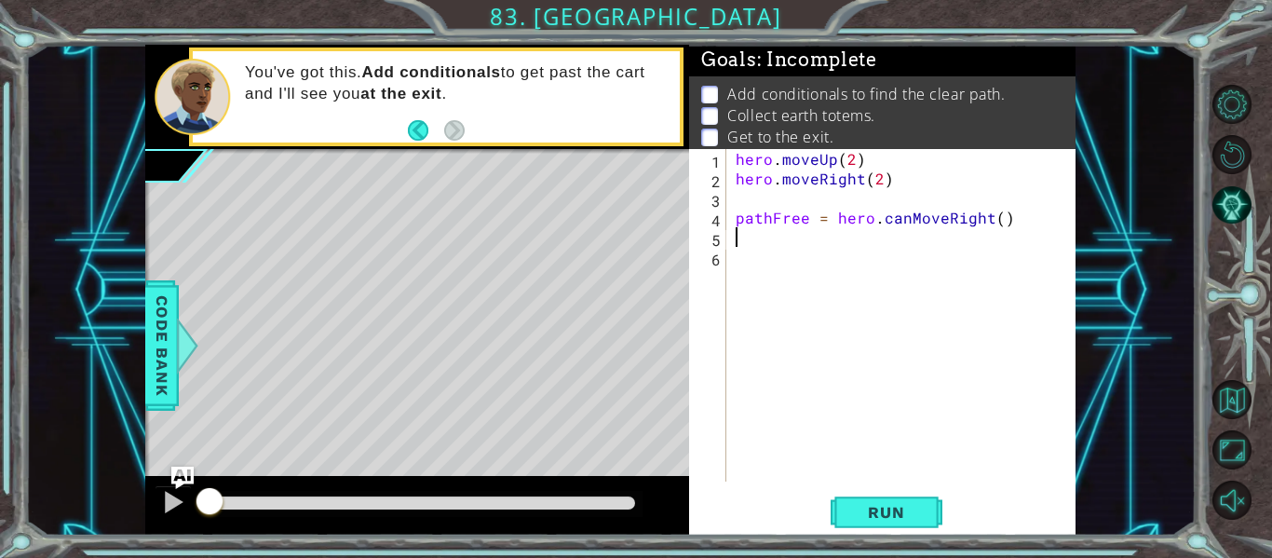
click at [800, 245] on div "hero . moveUp ( 2 ) hero . moveRight ( 2 ) pathFree = hero . canMoveRight ( )" at bounding box center [906, 335] width 349 height 372
click at [801, 267] on div "hero . moveUp ( 2 ) hero . moveRight ( 2 ) pathFree = hero . canMoveRight ( )" at bounding box center [906, 335] width 349 height 372
type textarea "if pathFree == True:"
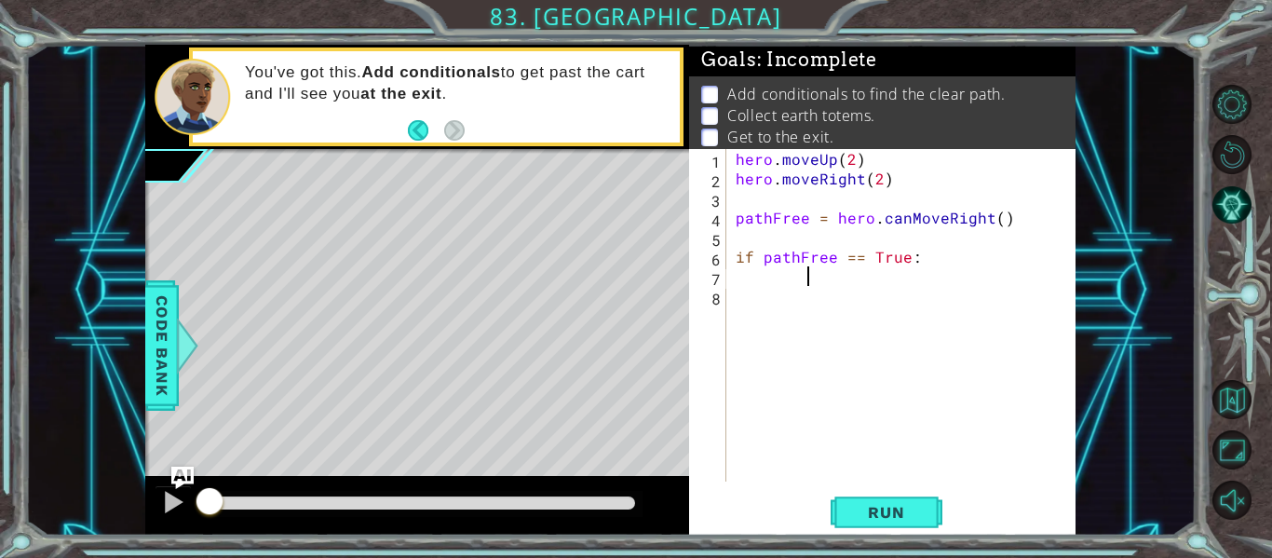
click at [762, 302] on div "hero . moveUp ( 2 ) hero . moveRight ( 2 ) pathFree = hero . canMoveRight ( ) i…" at bounding box center [906, 335] width 349 height 372
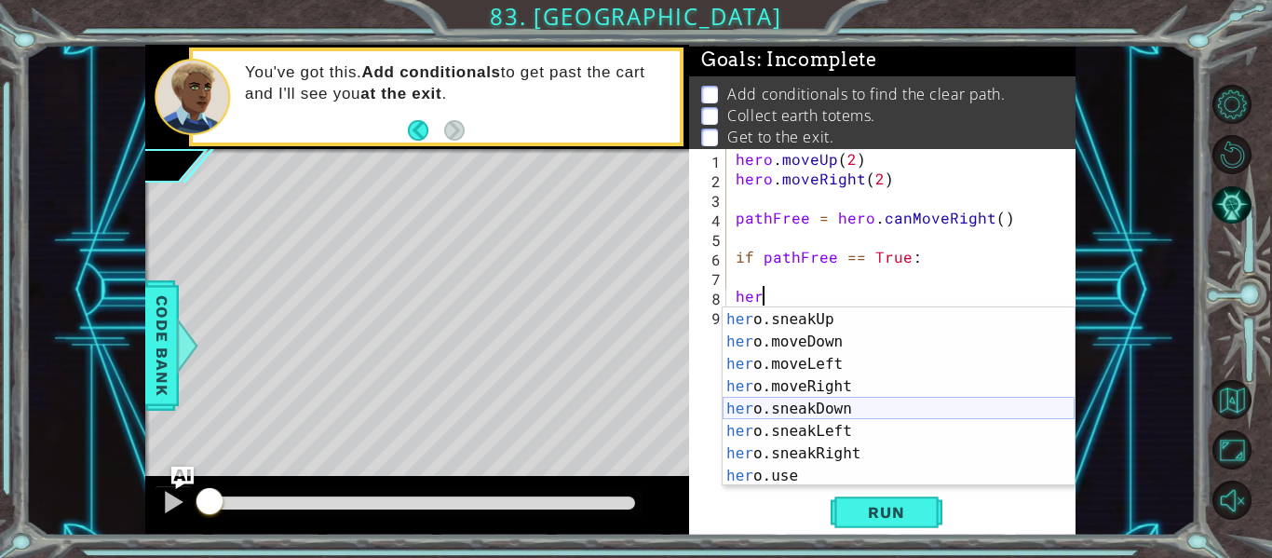
scroll to position [117, 0]
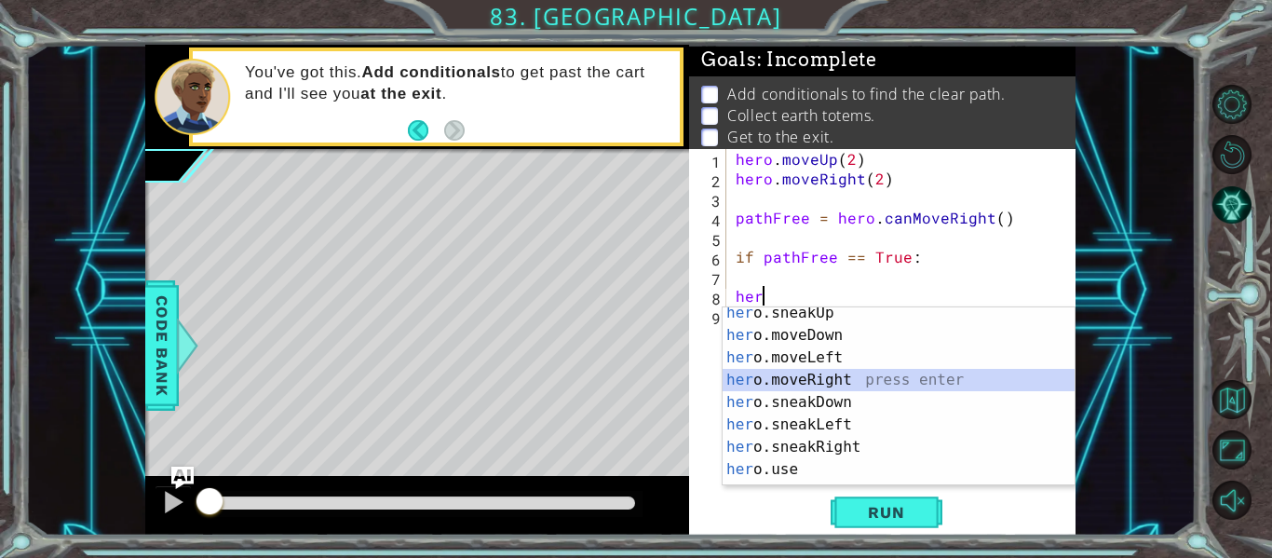
click at [854, 376] on div "her o.sneakUp press enter her o.moveDown press enter her o.moveLeft press enter…" at bounding box center [899, 413] width 352 height 223
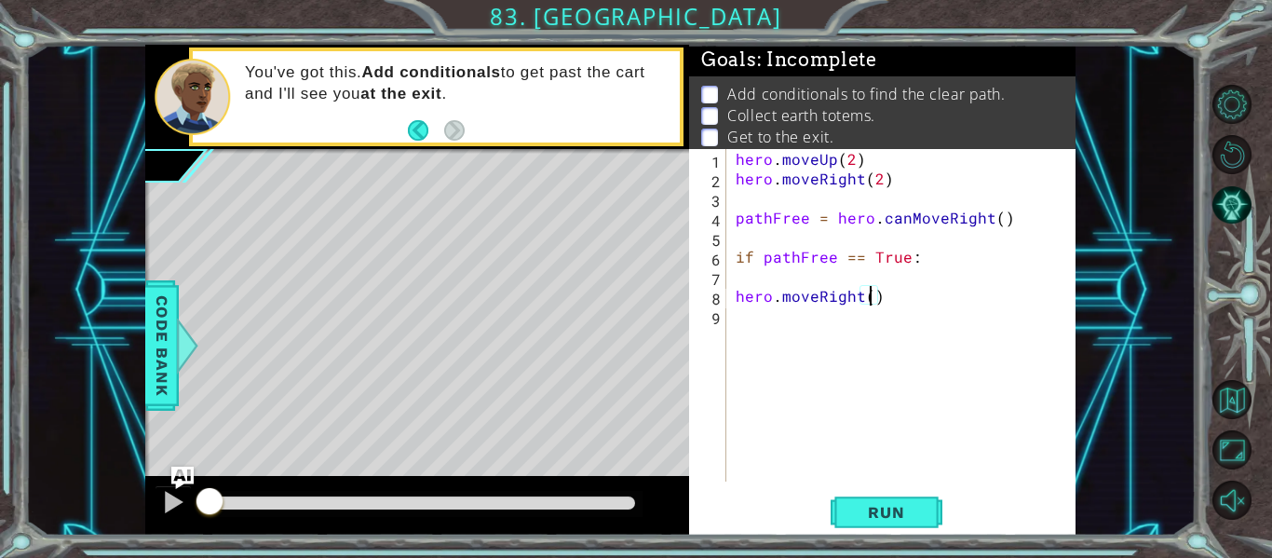
type textarea "hero.moveRight(2)"
click at [759, 324] on div "hero . moveUp ( 2 ) hero . moveRight ( 2 ) pathFree = hero . canMoveRight ( ) i…" at bounding box center [906, 335] width 349 height 372
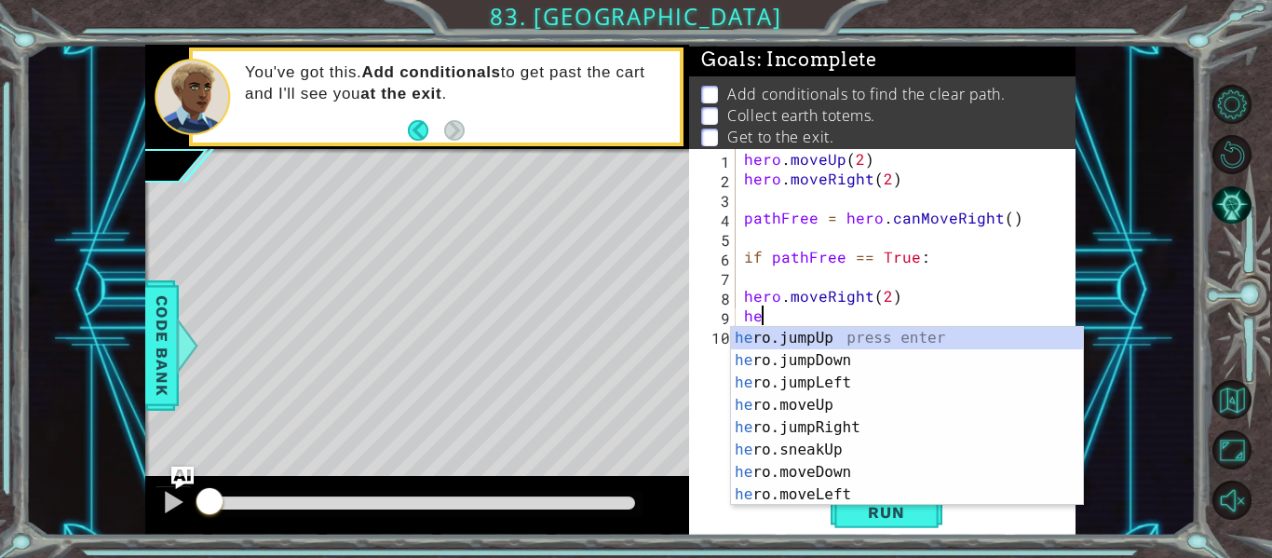
scroll to position [0, 1]
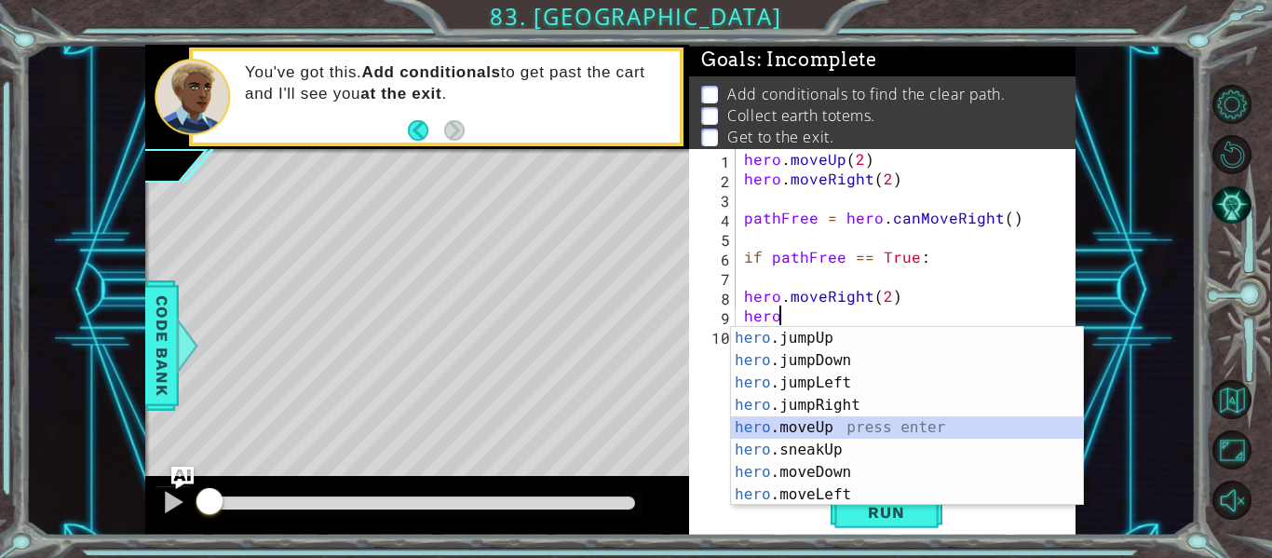
click at [872, 435] on div "hero .jumpUp press enter hero .jumpDown press enter hero .jumpLeft press enter …" at bounding box center [907, 438] width 352 height 223
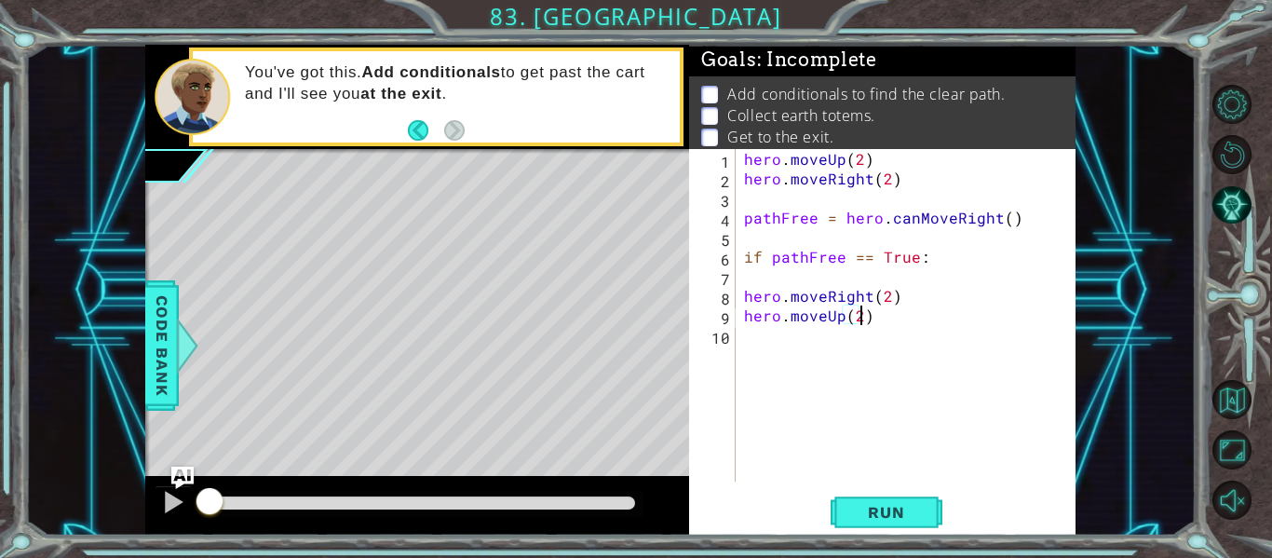
scroll to position [0, 7]
click at [747, 306] on div "hero . moveUp ( 2 ) hero . moveRight ( 2 ) pathFree = hero . canMoveRight ( ) i…" at bounding box center [910, 335] width 341 height 372
click at [745, 305] on div "hero . moveUp ( 2 ) hero . moveRight ( 2 ) pathFree = hero . canMoveRight ( ) i…" at bounding box center [910, 335] width 341 height 372
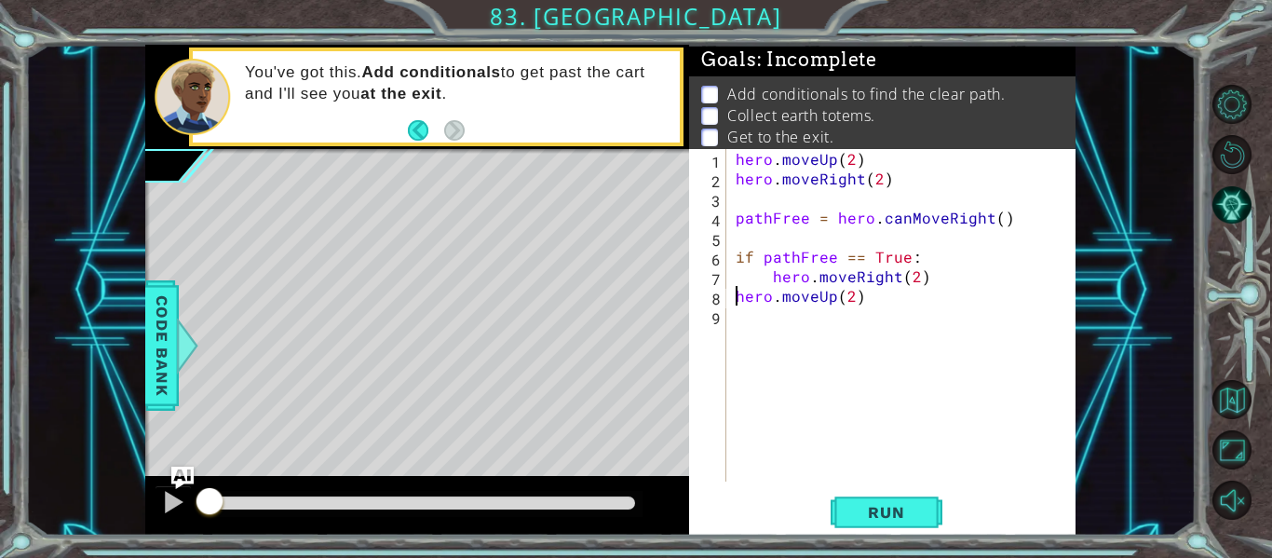
click at [734, 300] on div "hero . moveUp ( 2 ) hero . moveRight ( 2 ) pathFree = hero . canMoveRight ( ) i…" at bounding box center [906, 335] width 349 height 372
type textarea "hero.moveUp(2)"
click at [913, 302] on div "hero . moveUp ( 2 ) hero . moveRight ( 2 ) pathFree = hero . canMoveRight ( ) i…" at bounding box center [906, 335] width 349 height 372
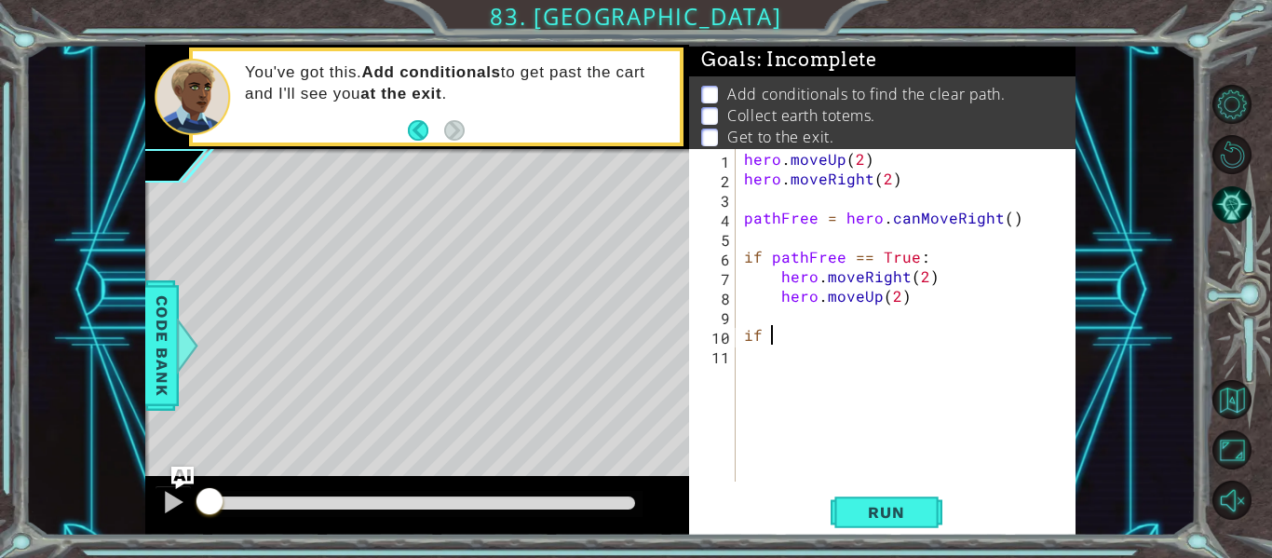
scroll to position [0, 1]
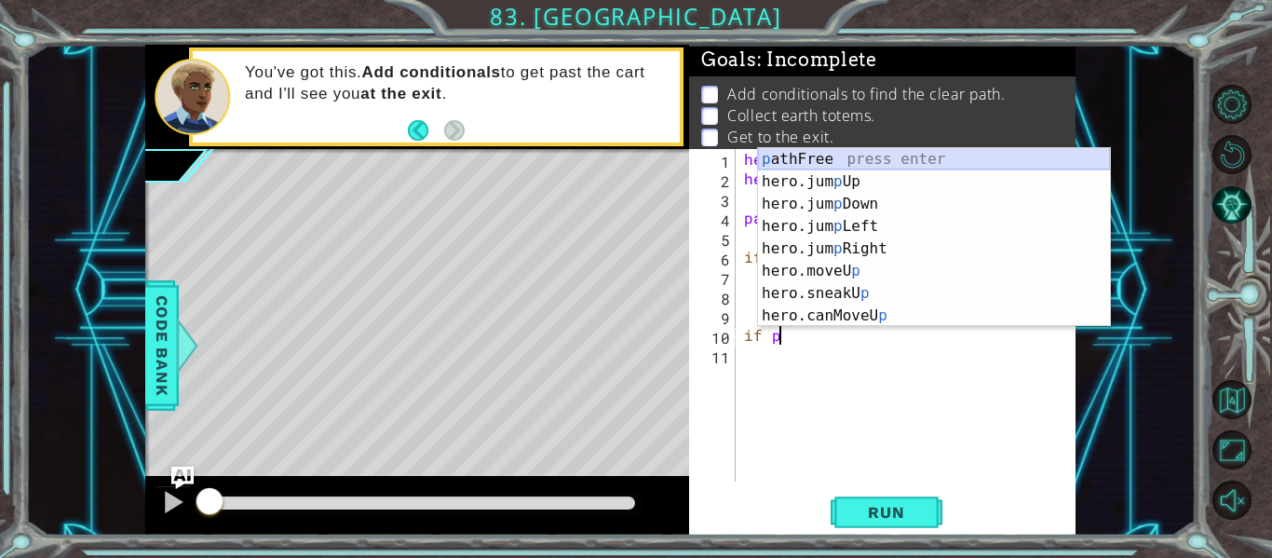
click at [877, 150] on div "p athFree press enter hero.jum p Up press enter hero.jum p Down press enter her…" at bounding box center [934, 259] width 352 height 223
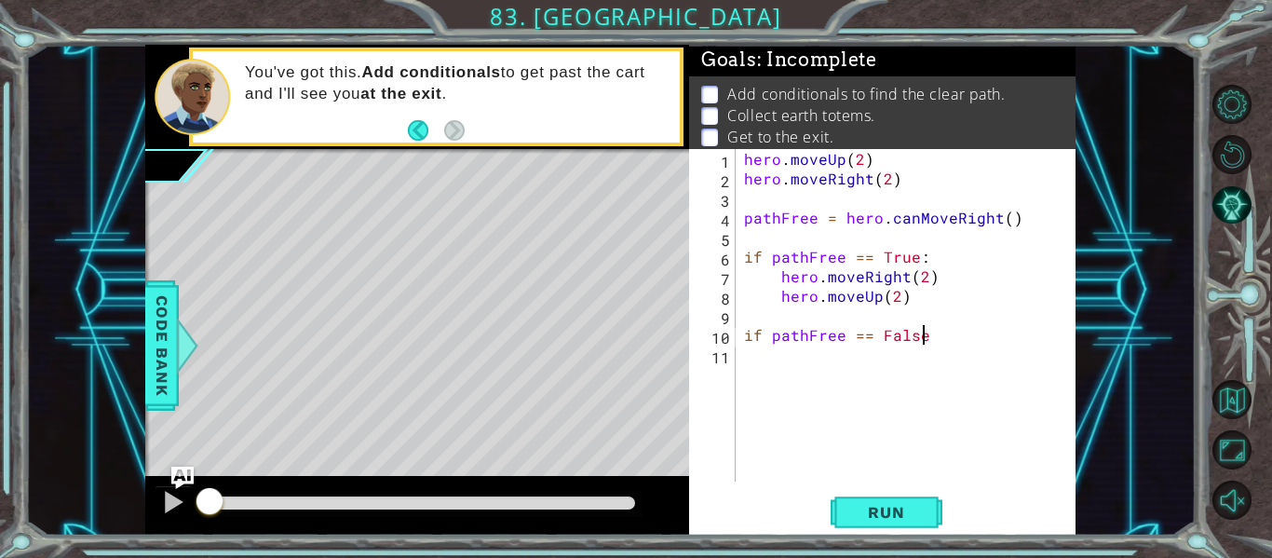
scroll to position [0, 10]
type textarea "if pathFree == False:"
click at [781, 366] on div "hero . moveUp ( 2 ) hero . moveRight ( 2 ) pathFree = hero . canMoveRight ( ) i…" at bounding box center [910, 335] width 341 height 372
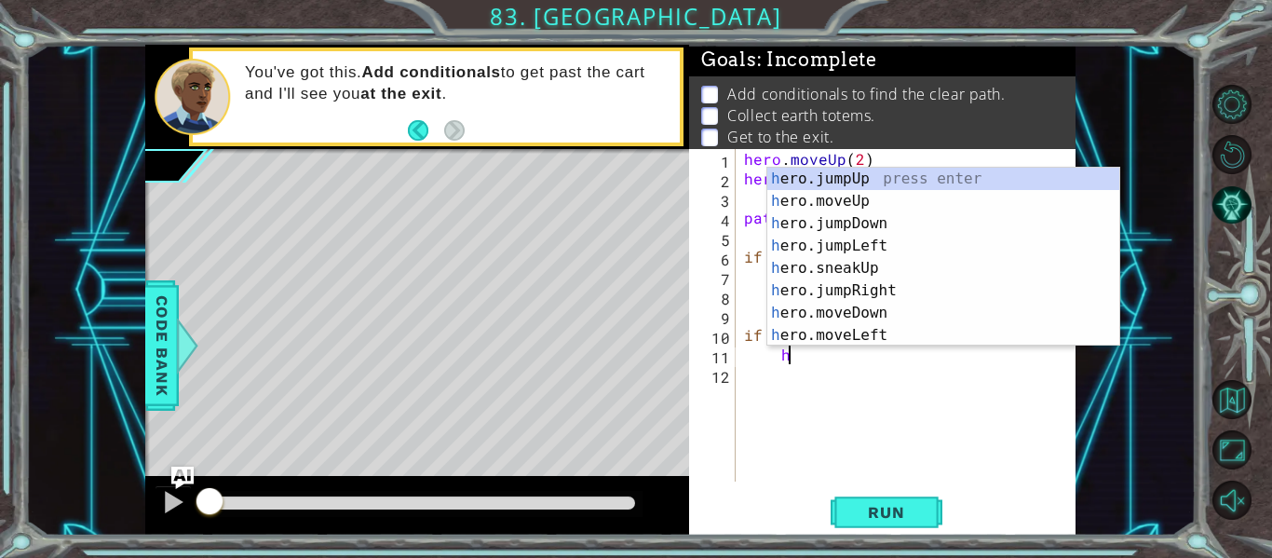
scroll to position [0, 2]
click at [862, 205] on div "h ero.jumpUp press enter h ero.moveUp press enter h ero.jumpDown press enter h …" at bounding box center [943, 279] width 352 height 223
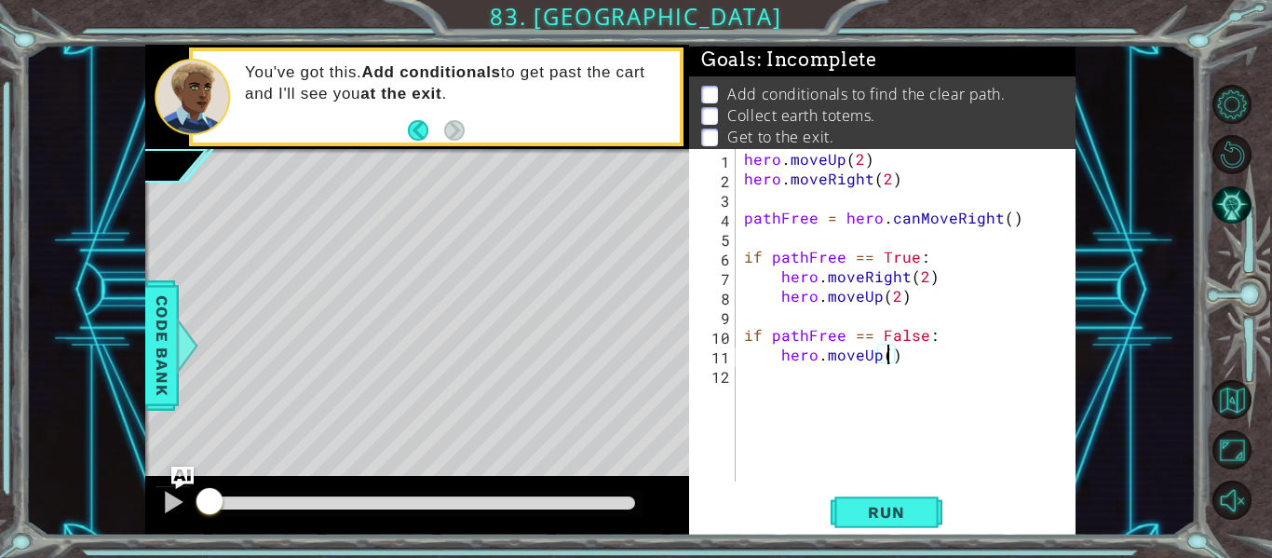
type textarea "hero.moveUp(2)"
click at [805, 404] on div "hero . moveUp ( 2 ) hero . moveRight ( 2 ) pathFree = hero . canMoveRight ( ) i…" at bounding box center [910, 335] width 341 height 372
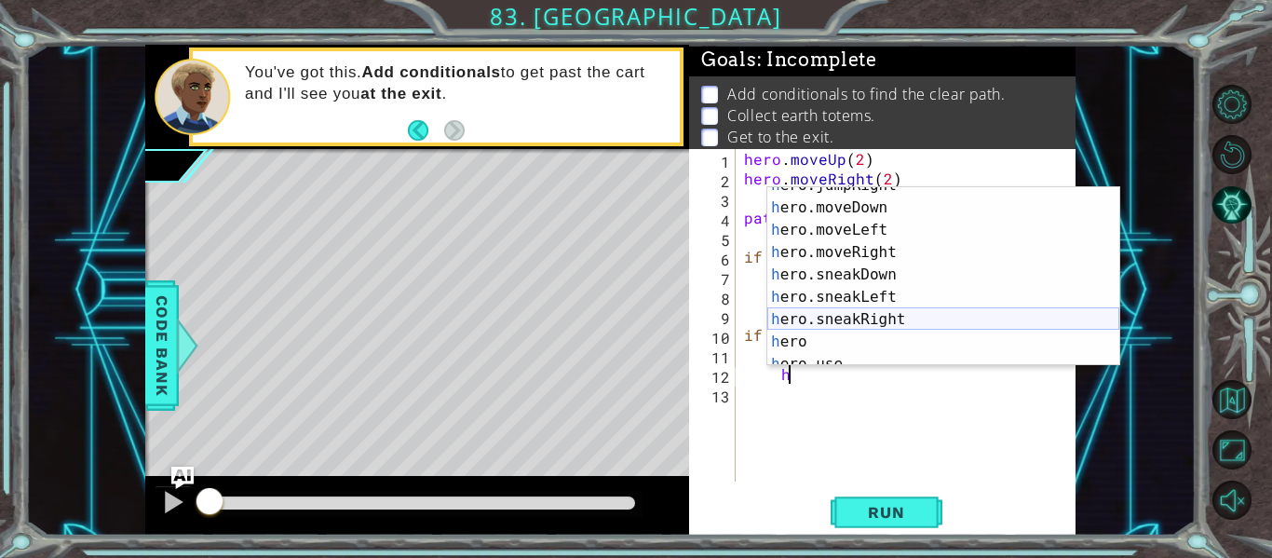
scroll to position [126, 0]
drag, startPoint x: 857, startPoint y: 308, endPoint x: 846, endPoint y: 306, distance: 10.4
click at [846, 306] on div "h ero.jumpRight press enter h ero.moveDown press enter h ero.moveLeft press ent…" at bounding box center [943, 285] width 352 height 223
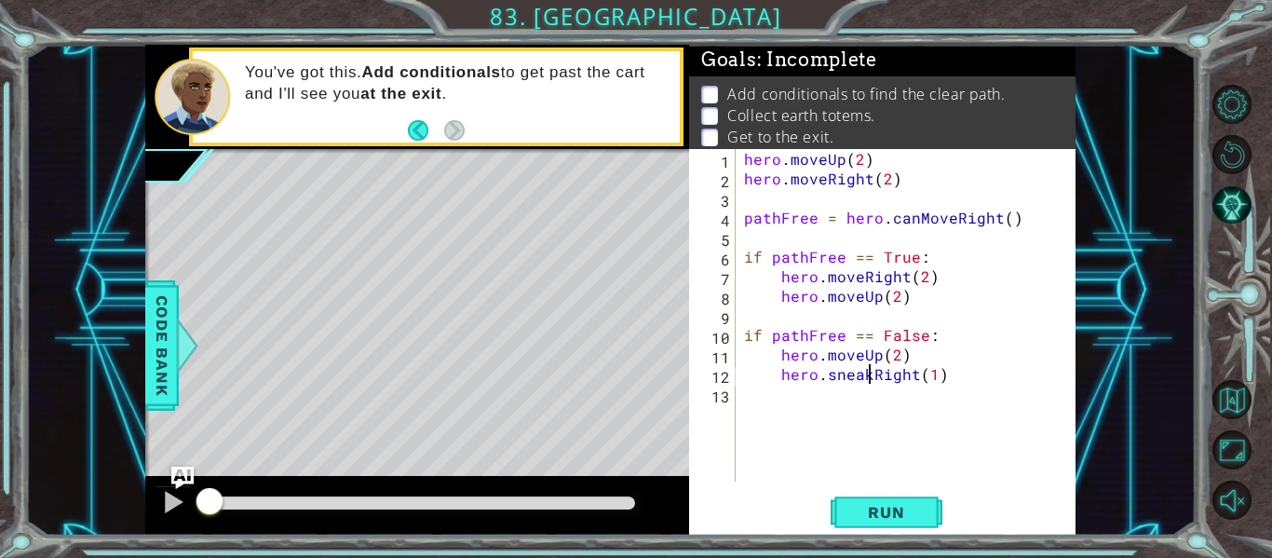
click at [868, 377] on div "hero . moveUp ( 2 ) hero . moveRight ( 2 ) pathFree = hero . canMoveRight ( ) i…" at bounding box center [910, 335] width 341 height 372
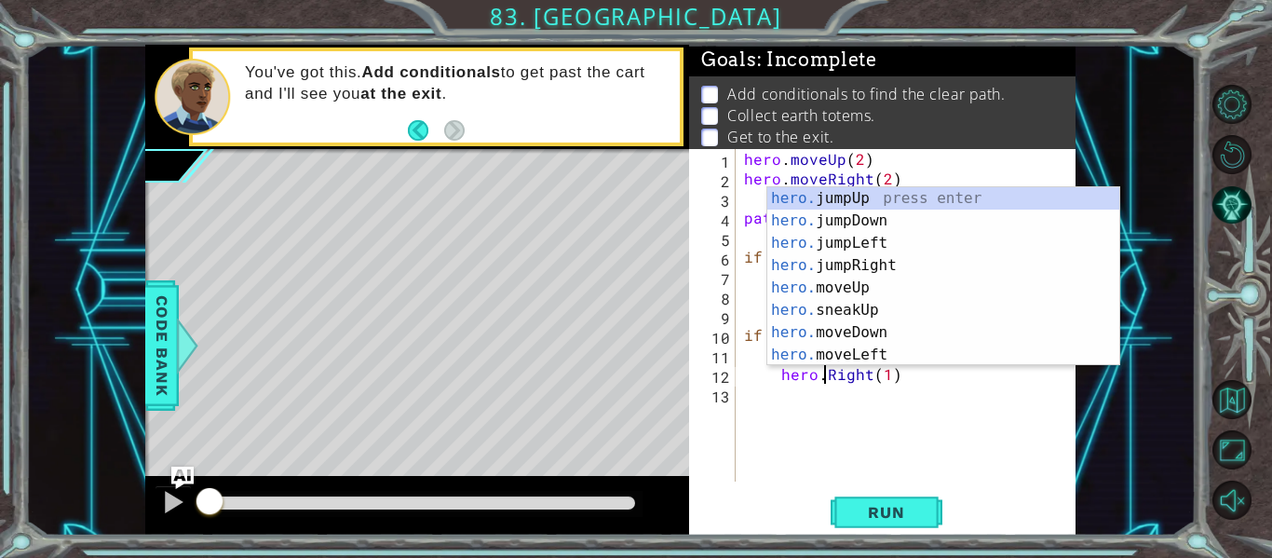
scroll to position [0, 7]
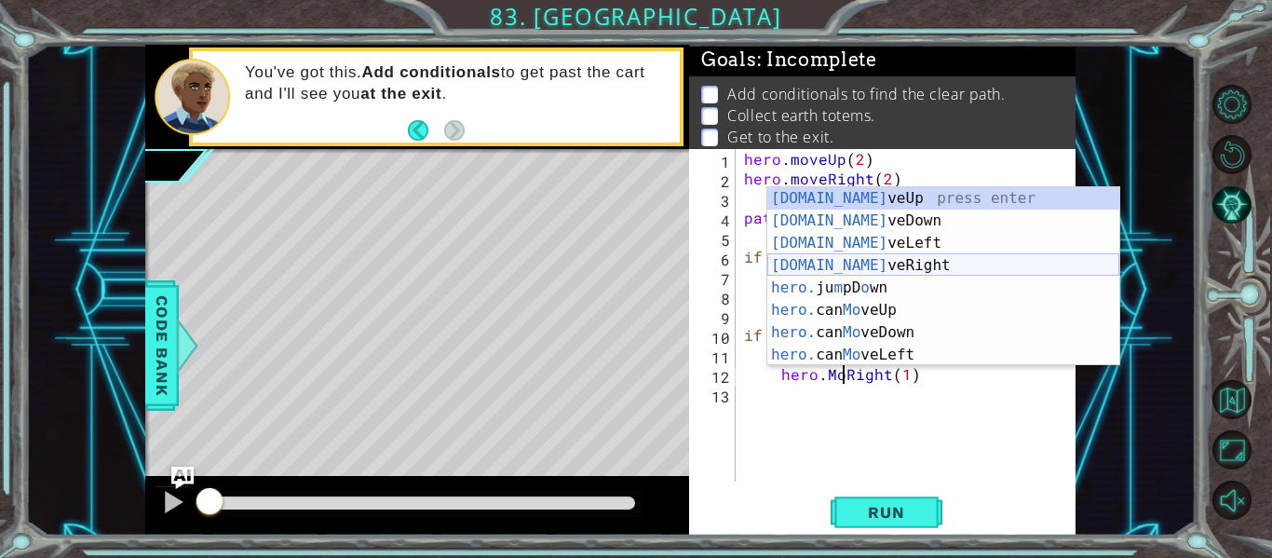
click at [857, 258] on div "[DOMAIN_NAME] veUp press enter [DOMAIN_NAME] veDown press enter [DOMAIN_NAME] v…" at bounding box center [943, 298] width 352 height 223
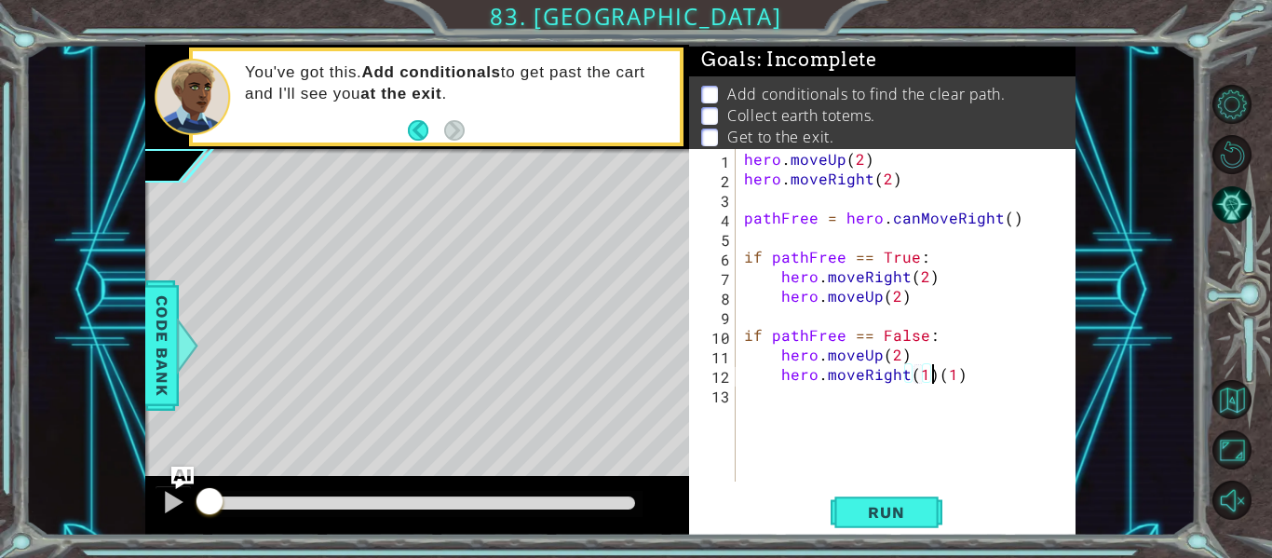
click at [931, 376] on div "hero . moveUp ( 2 ) hero . moveRight ( 2 ) pathFree = hero . canMoveRight ( ) i…" at bounding box center [910, 335] width 341 height 372
click at [920, 380] on div "hero . moveUp ( 2 ) hero . moveRight ( 2 ) pathFree = hero . canMoveRight ( ) i…" at bounding box center [910, 335] width 341 height 372
type textarea "hero.moveRight(2)"
click at [948, 400] on div "hero . moveUp ( 2 ) hero . moveRight ( 2 ) pathFree = hero . canMoveRight ( ) i…" at bounding box center [910, 335] width 341 height 372
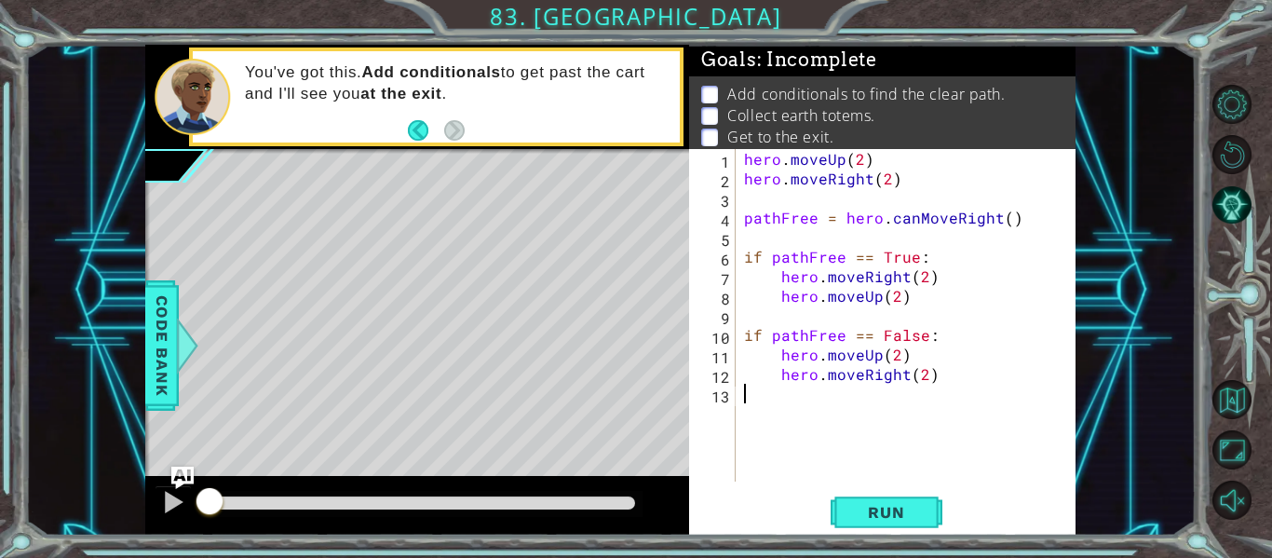
scroll to position [0, 0]
click at [946, 388] on div "hero . moveUp ( 2 ) hero . moveRight ( 2 ) pathFree = hero . canMoveRight ( ) i…" at bounding box center [910, 335] width 341 height 372
click at [939, 364] on div "hero . moveUp ( 2 ) hero . moveRight ( 2 ) pathFree = hero . canMoveRight ( ) i…" at bounding box center [910, 335] width 341 height 372
click at [942, 383] on div "hero . moveUp ( 2 ) hero . moveRight ( 2 ) pathFree = hero . canMoveRight ( ) i…" at bounding box center [910, 335] width 341 height 372
type textarea "hero.moveRight(2)"
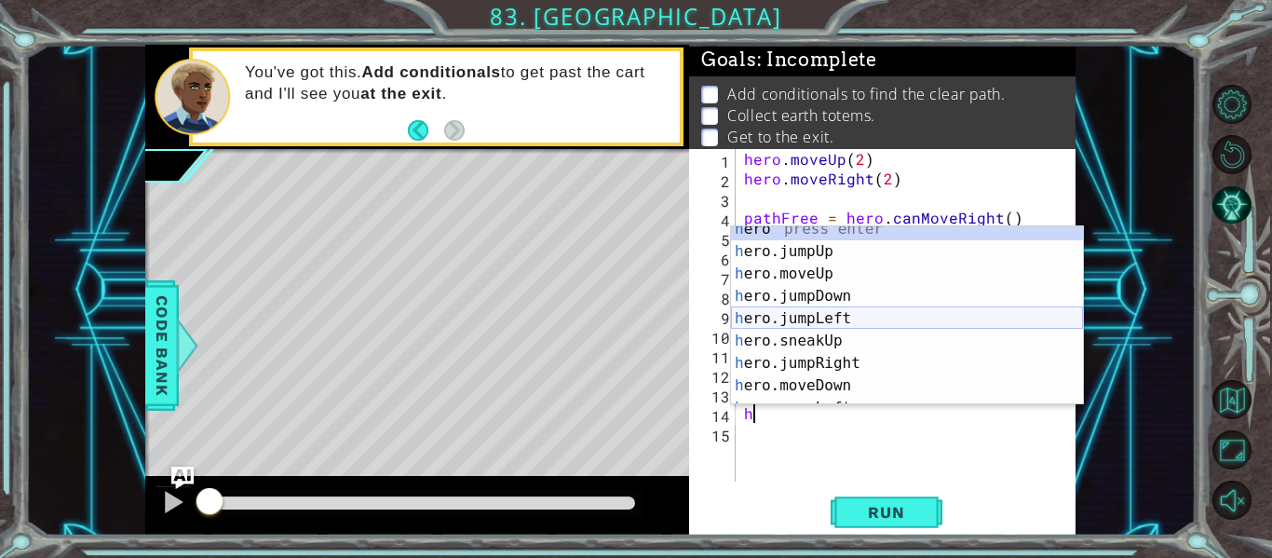
scroll to position [9, 0]
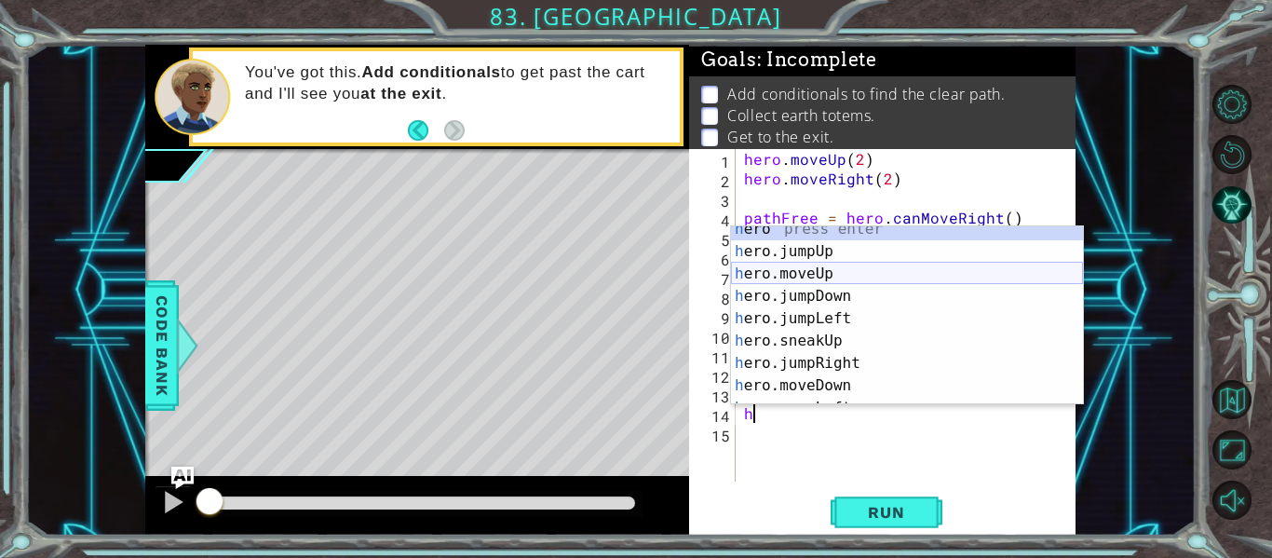
click at [913, 271] on div "h ero press enter h ero.jumpUp press enter h ero.moveUp press enter h ero.jumpD…" at bounding box center [907, 329] width 352 height 223
type textarea "hero.moveUp(1)"
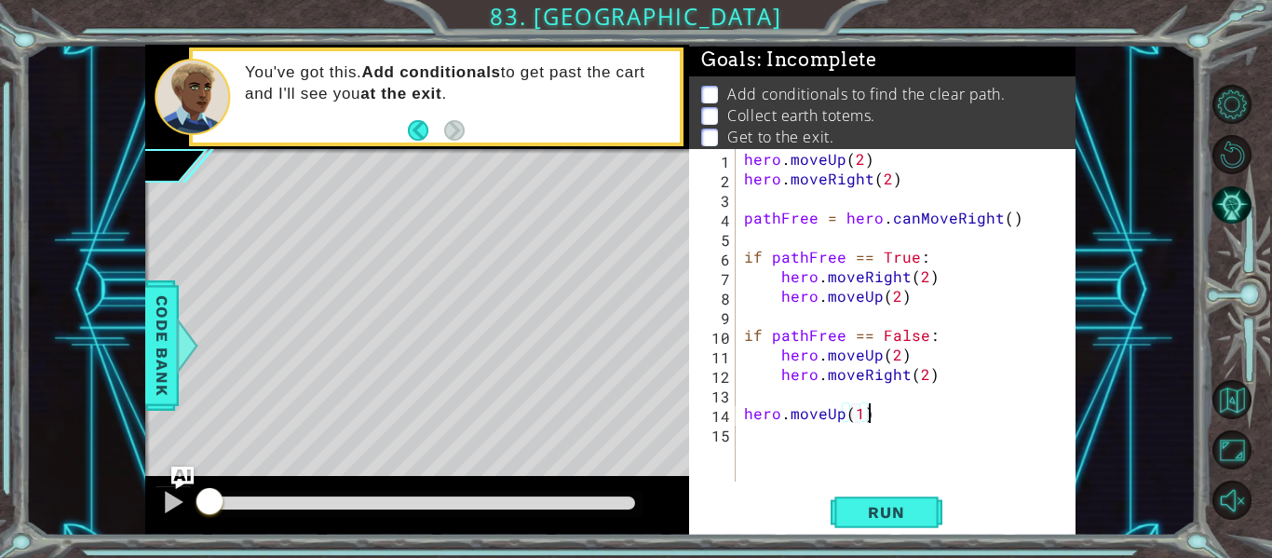
click at [882, 413] on div "hero . moveUp ( 2 ) hero . moveRight ( 2 ) pathFree = hero . canMoveRight ( ) i…" at bounding box center [910, 335] width 341 height 372
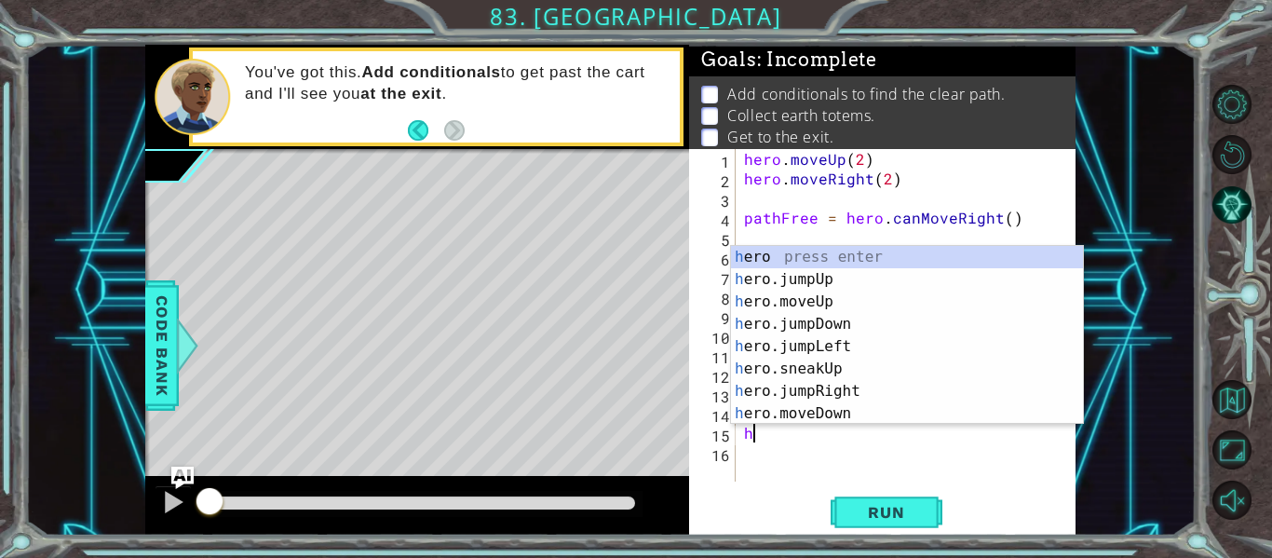
scroll to position [0, 0]
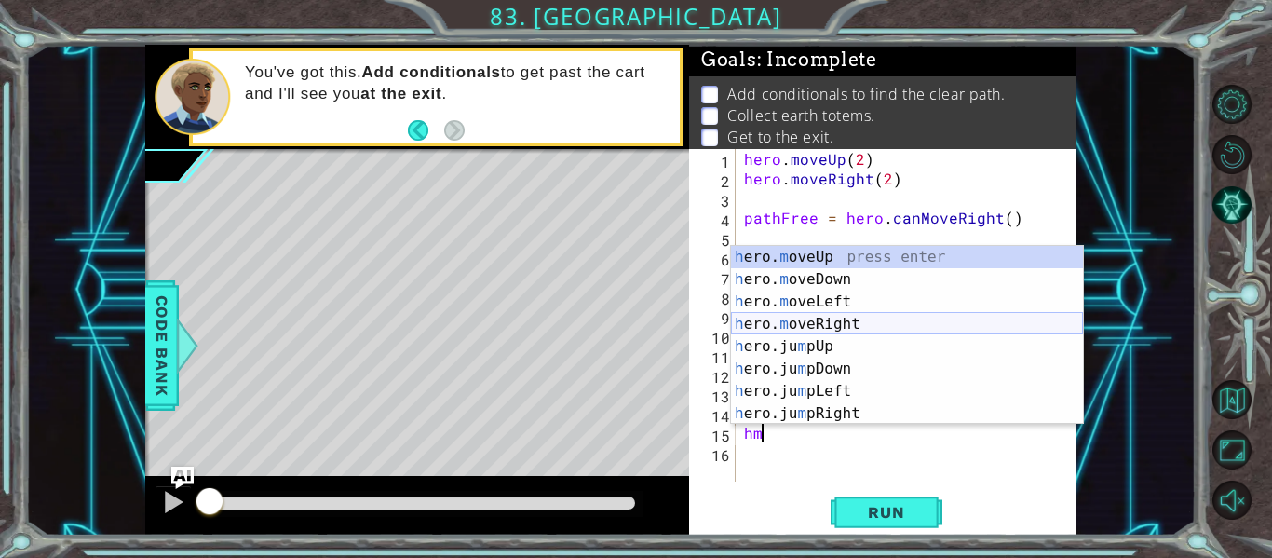
click at [871, 319] on div "h ero. m oveUp press enter h ero. m oveDown press enter h ero. m oveLeft press …" at bounding box center [907, 357] width 352 height 223
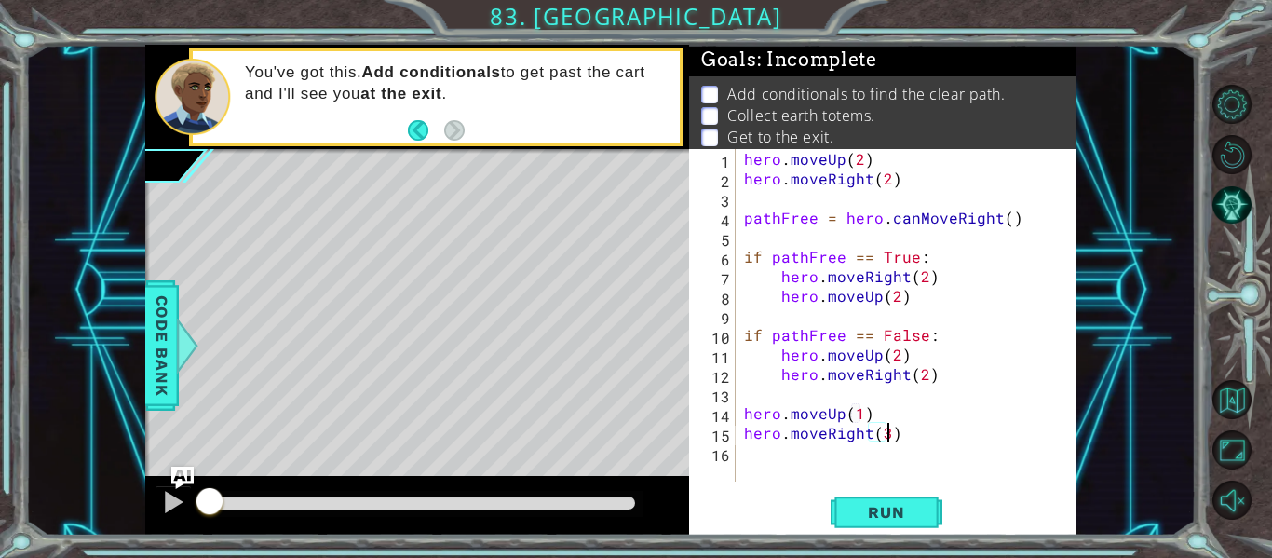
scroll to position [0, 8]
type textarea "hero.moveRight(3)"
click at [892, 517] on span "Run" at bounding box center [886, 512] width 74 height 19
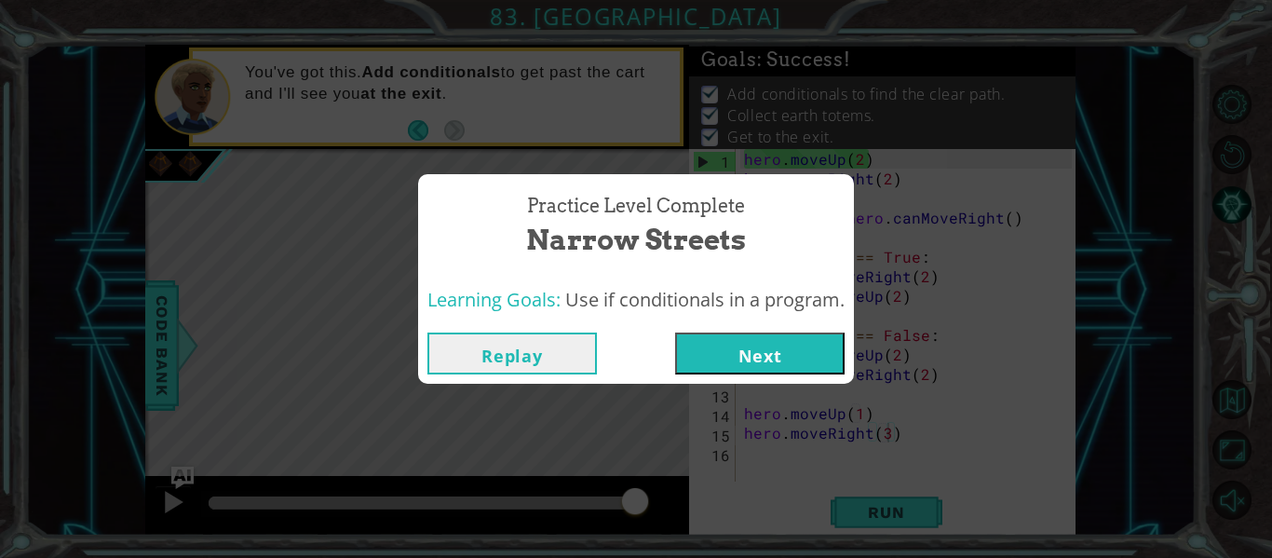
click at [792, 359] on button "Next" at bounding box center [759, 353] width 169 height 42
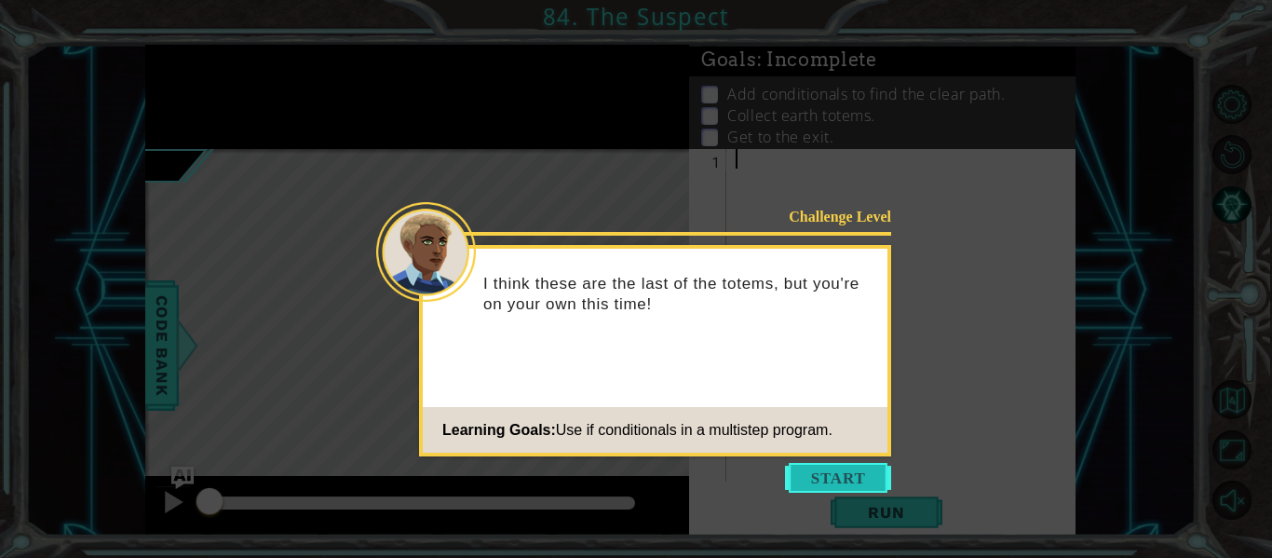
click at [845, 480] on button "Start" at bounding box center [838, 478] width 106 height 30
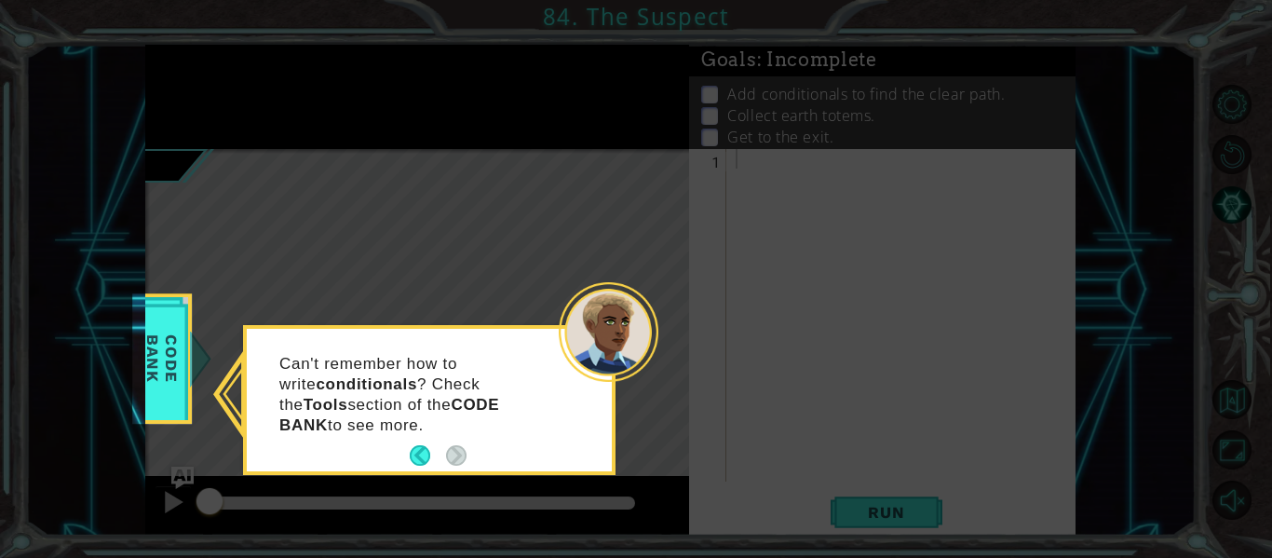
click at [480, 445] on div "Can't remember how to write conditionals ? Check the Tools section of the CODE …" at bounding box center [429, 403] width 365 height 135
click at [657, 432] on icon at bounding box center [636, 279] width 1272 height 558
click at [657, 433] on icon at bounding box center [636, 279] width 1272 height 558
click at [661, 437] on icon at bounding box center [636, 279] width 1272 height 558
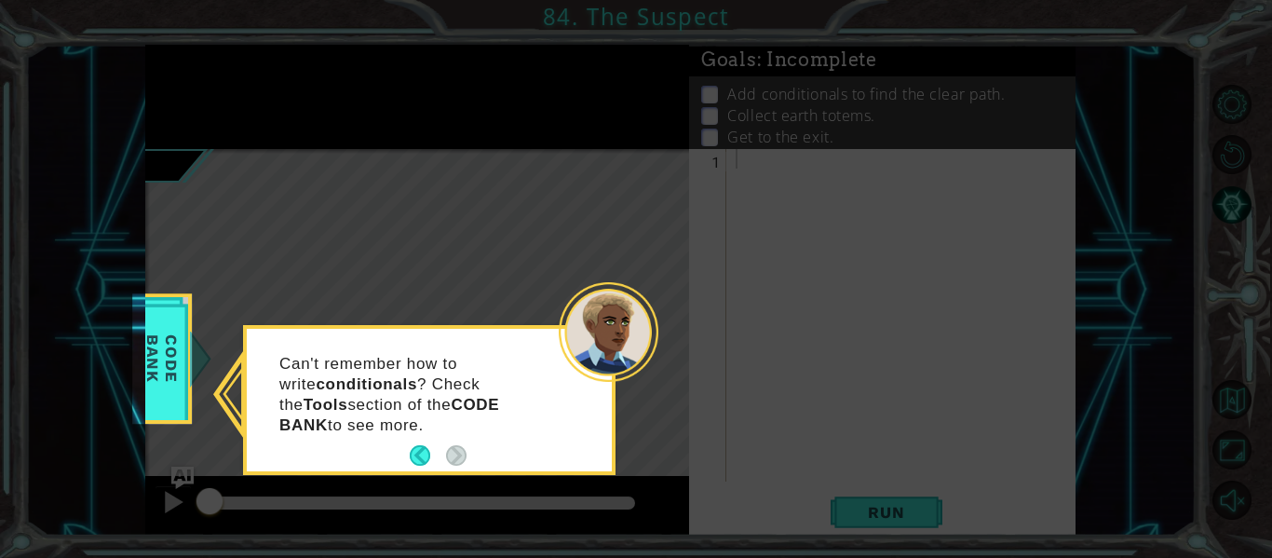
click at [493, 407] on p "Can't remember how to write conditionals ? Check the Tools section of the CODE …" at bounding box center [418, 395] width 278 height 82
click at [778, 377] on icon at bounding box center [636, 279] width 1272 height 558
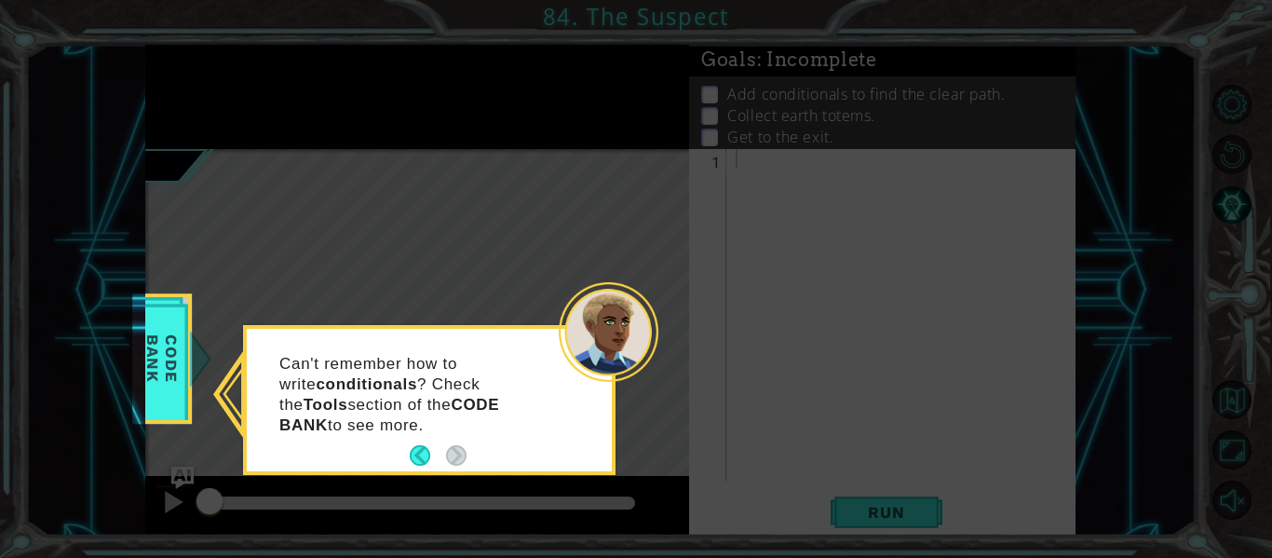
click at [778, 377] on icon at bounding box center [636, 279] width 1272 height 558
click at [182, 345] on span "Code Bank" at bounding box center [162, 358] width 48 height 107
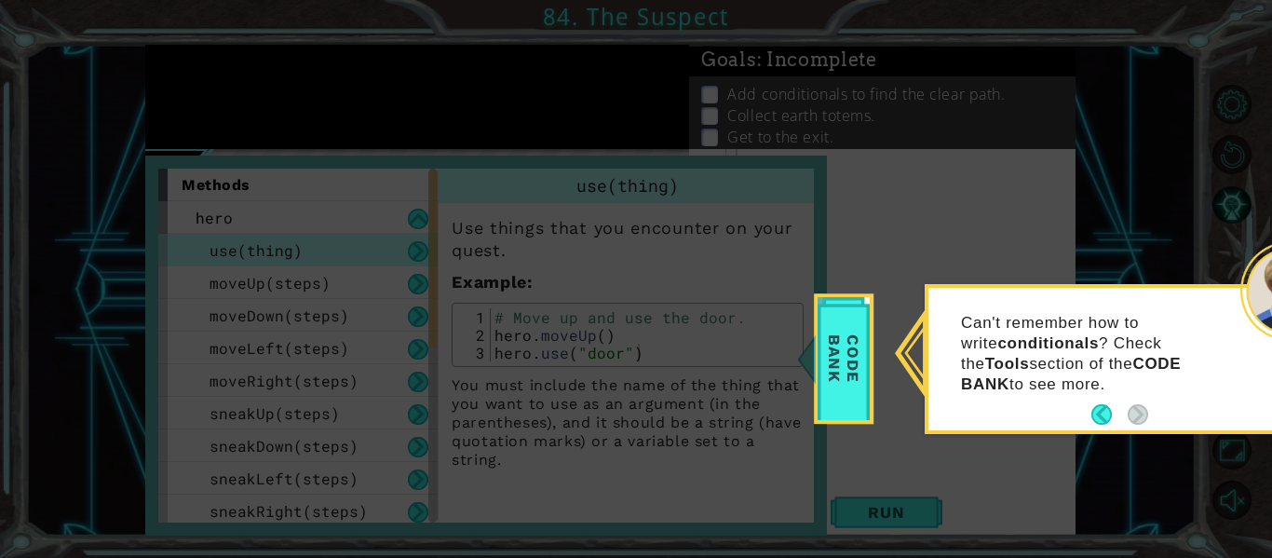
click at [883, 347] on icon at bounding box center [636, 279] width 1272 height 558
click at [1099, 407] on button "Back" at bounding box center [1109, 414] width 36 height 20
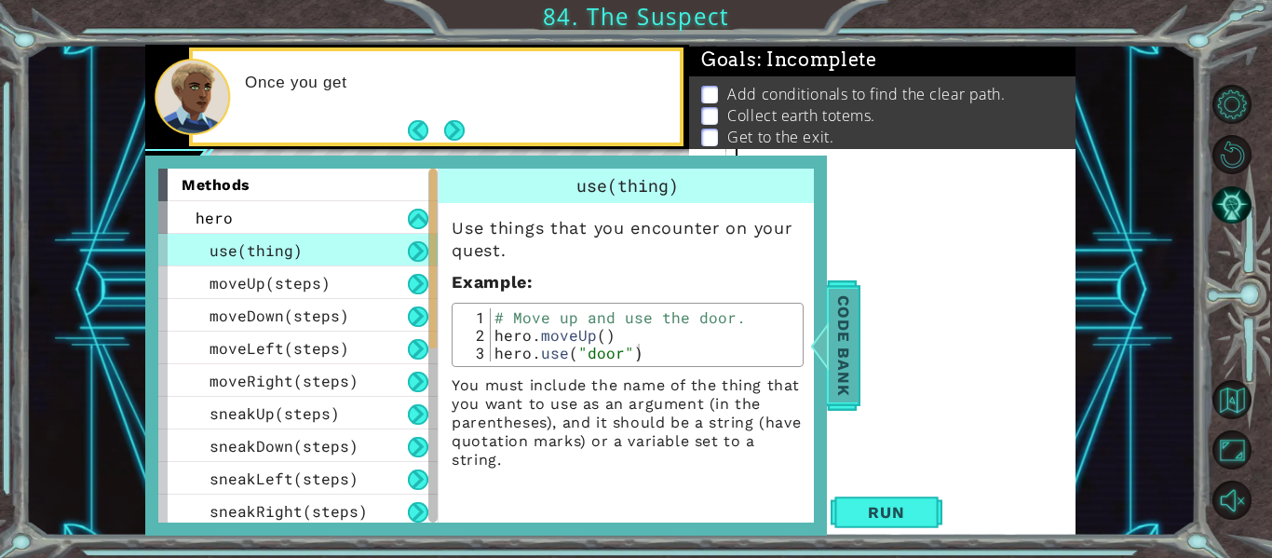
click at [854, 356] on span "Code Bank" at bounding box center [844, 346] width 30 height 114
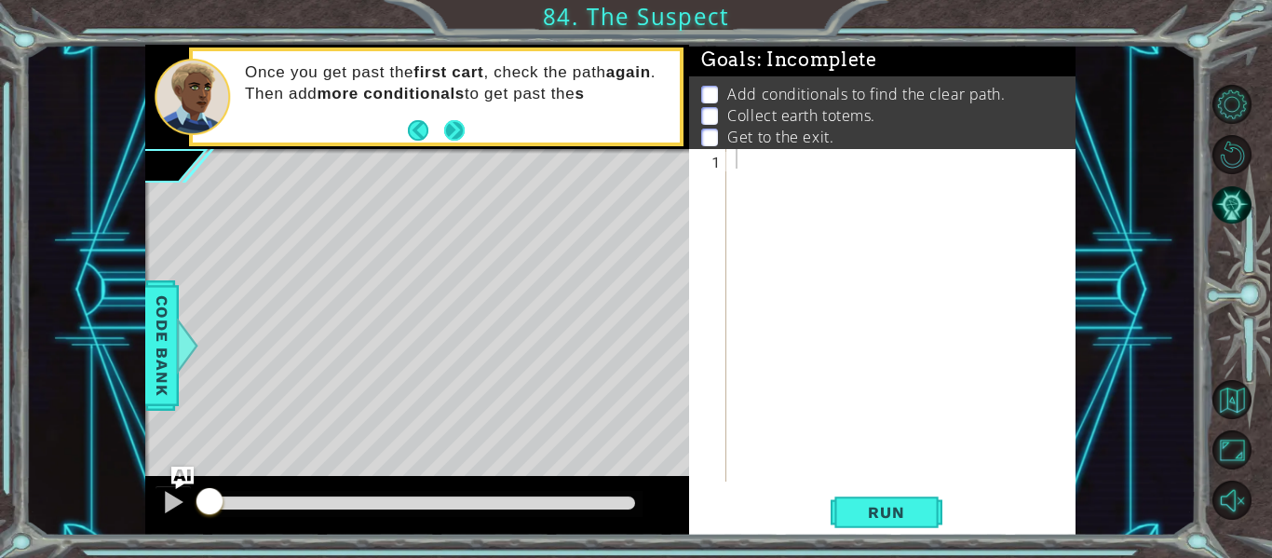
click at [461, 134] on button "Next" at bounding box center [454, 129] width 20 height 20
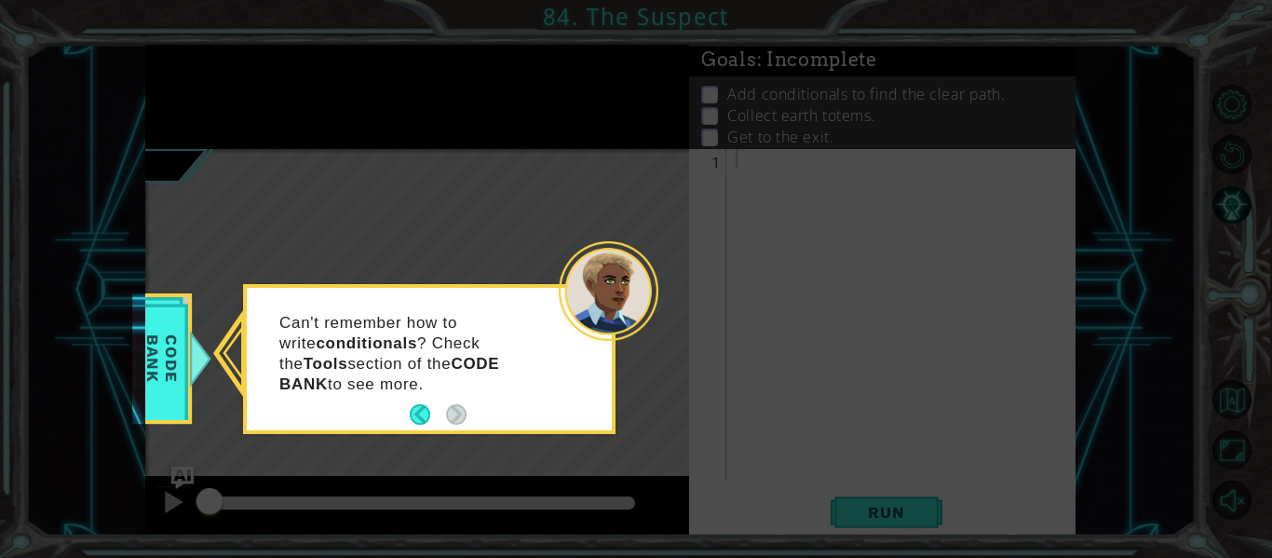
click at [635, 391] on icon at bounding box center [636, 279] width 1272 height 558
click at [628, 301] on div at bounding box center [609, 291] width 100 height 100
click at [189, 361] on div at bounding box center [200, 359] width 23 height 56
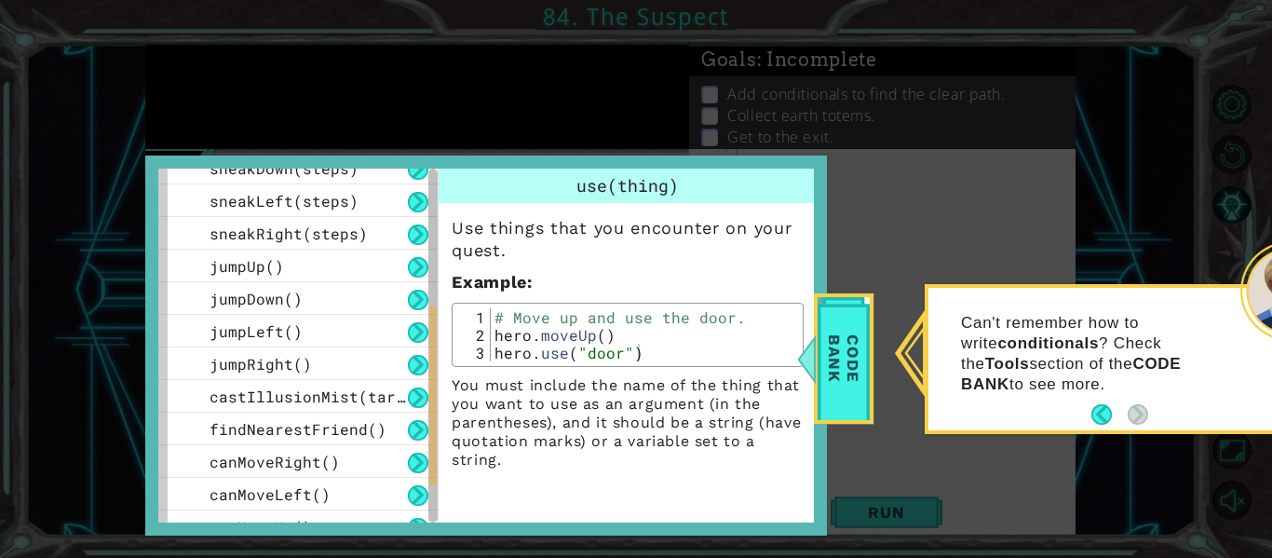
scroll to position [428, 0]
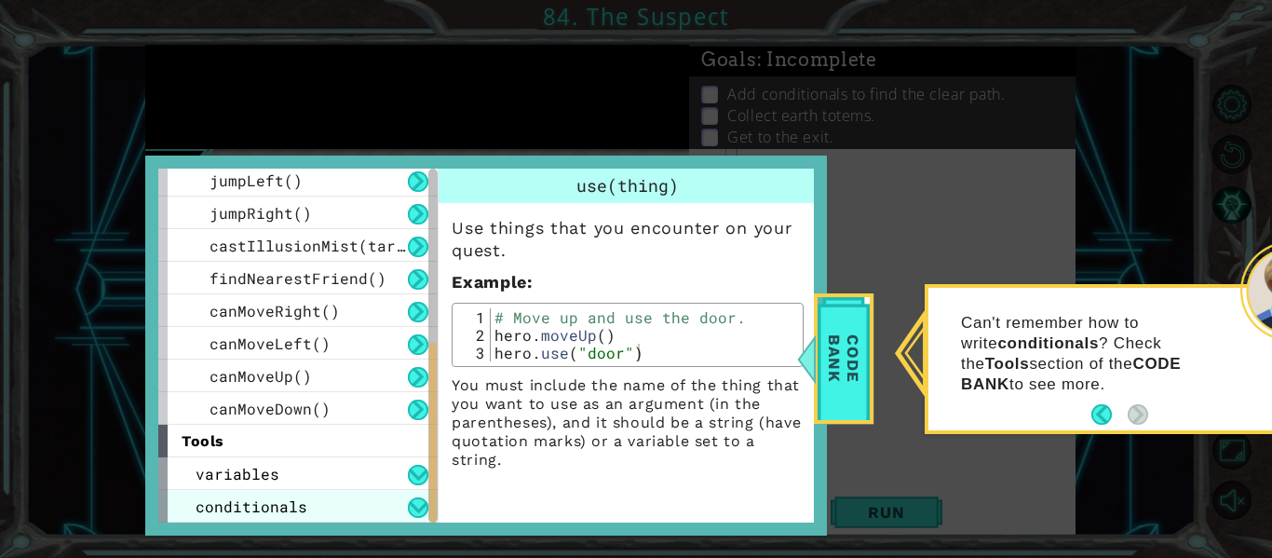
click at [342, 494] on div "variables assignment reassignment conditionals if statement" at bounding box center [297, 489] width 279 height 65
click at [345, 500] on div "conditionals" at bounding box center [297, 506] width 279 height 33
click at [879, 351] on icon at bounding box center [636, 279] width 1272 height 558
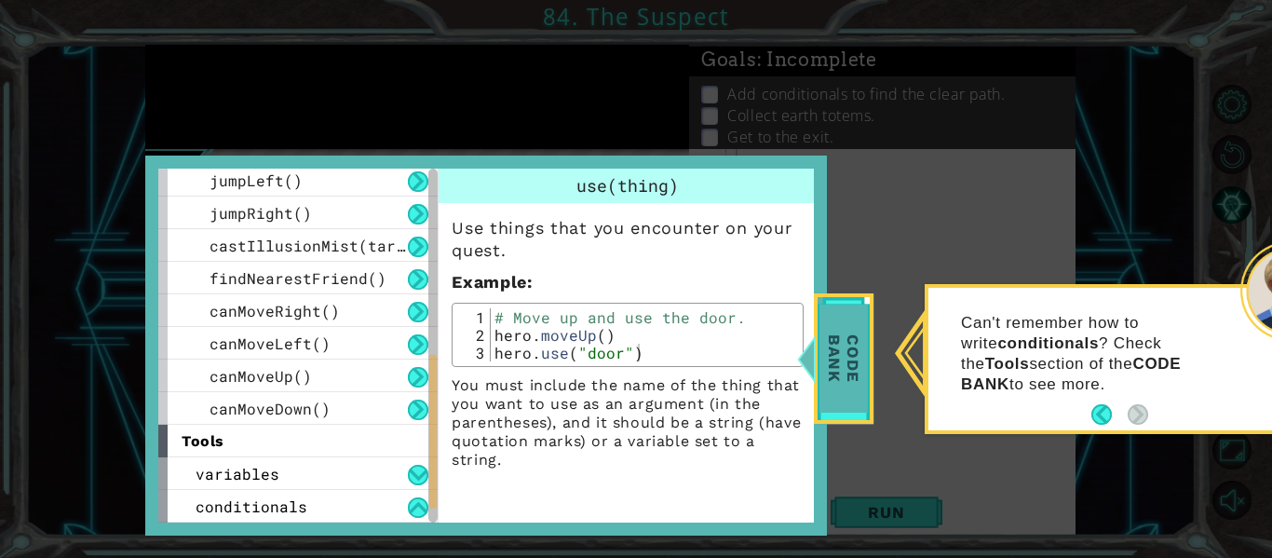
click at [869, 353] on div "Code Bank" at bounding box center [844, 358] width 60 height 130
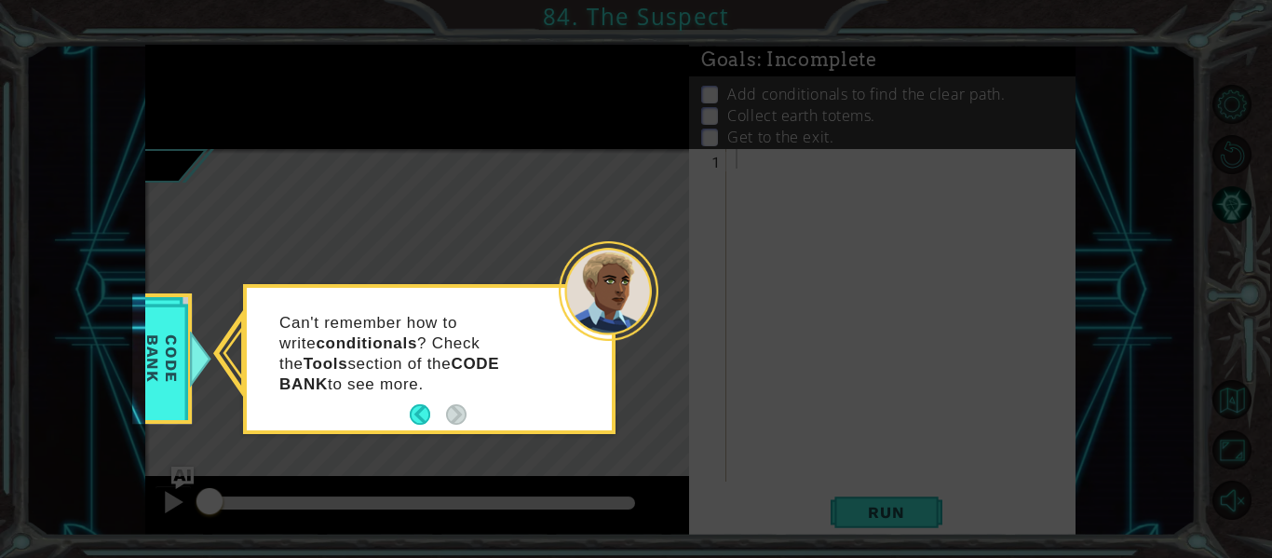
click at [895, 357] on icon at bounding box center [636, 279] width 1272 height 558
